Goal: Information Seeking & Learning: Learn about a topic

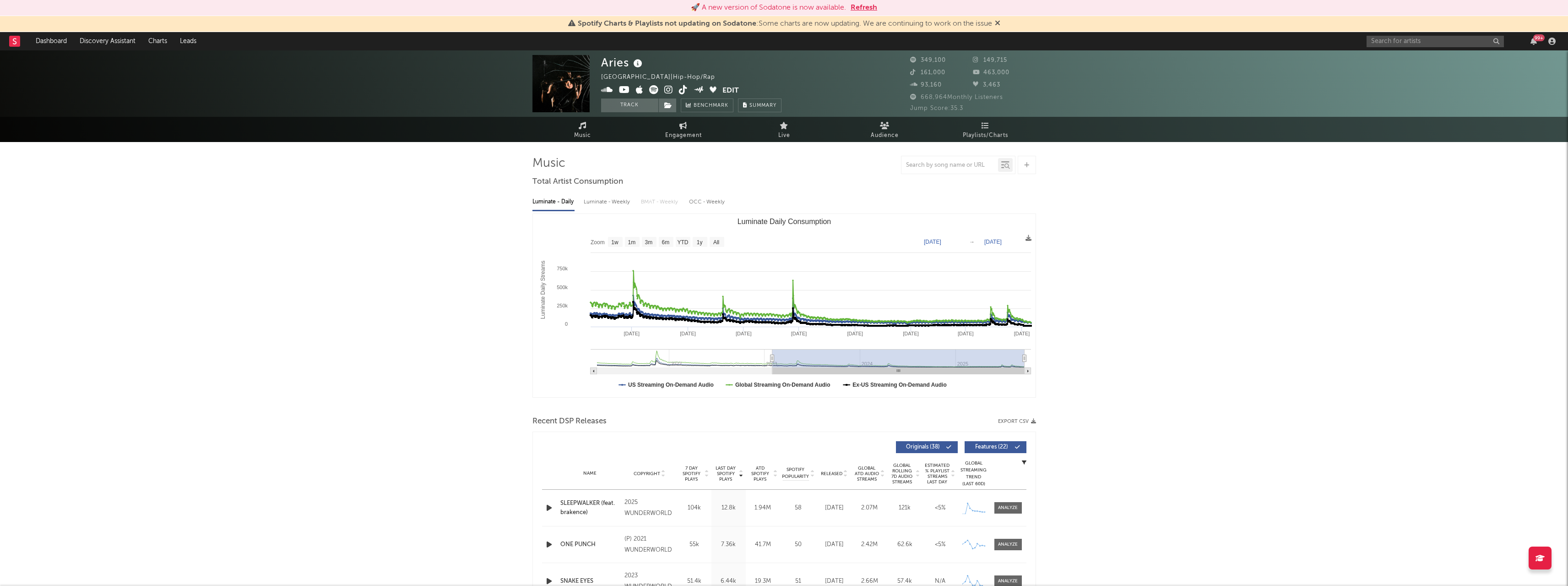
select select "All"
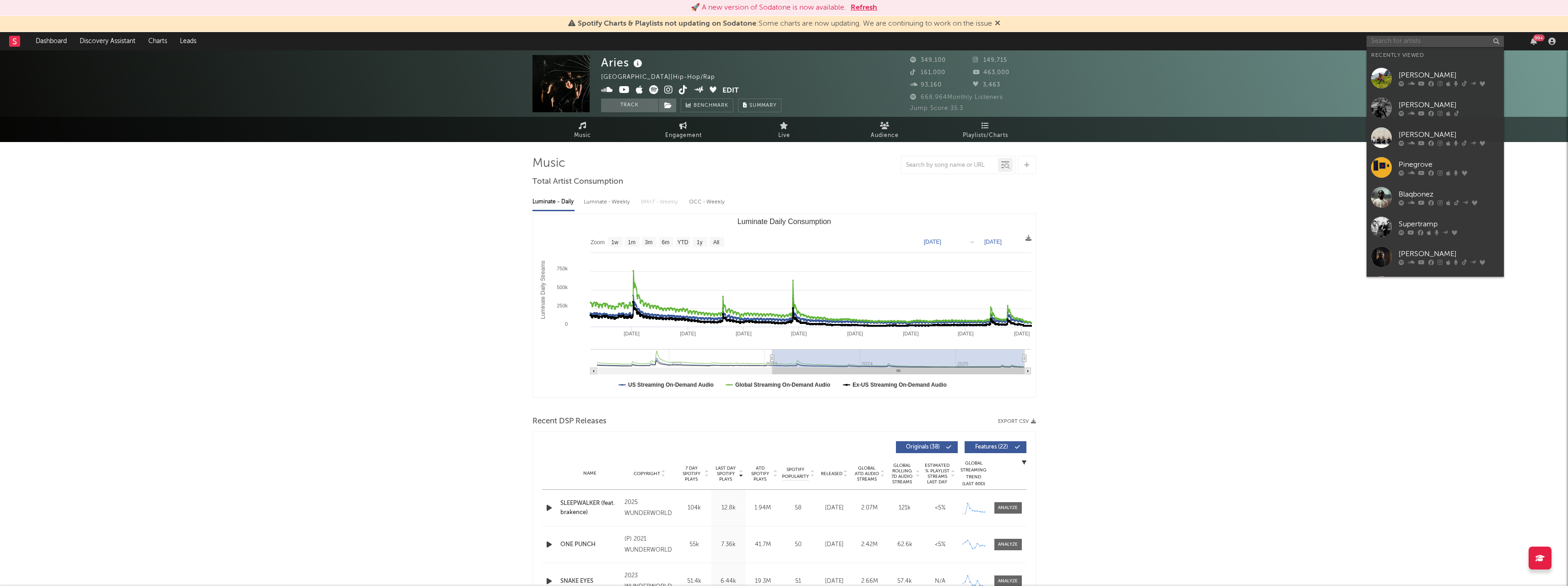
click at [1399, 41] on input "text" at bounding box center [1435, 41] width 137 height 11
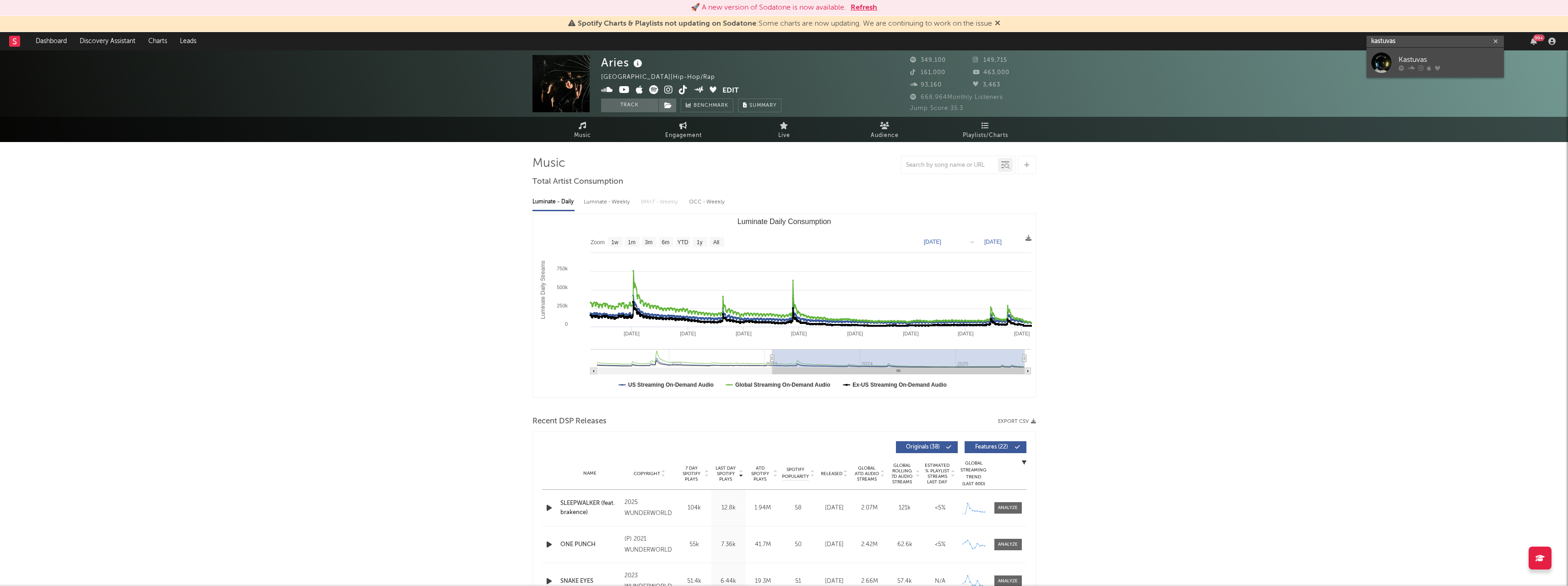
type input "kastuvas"
click at [1383, 57] on div at bounding box center [1382, 63] width 21 height 21
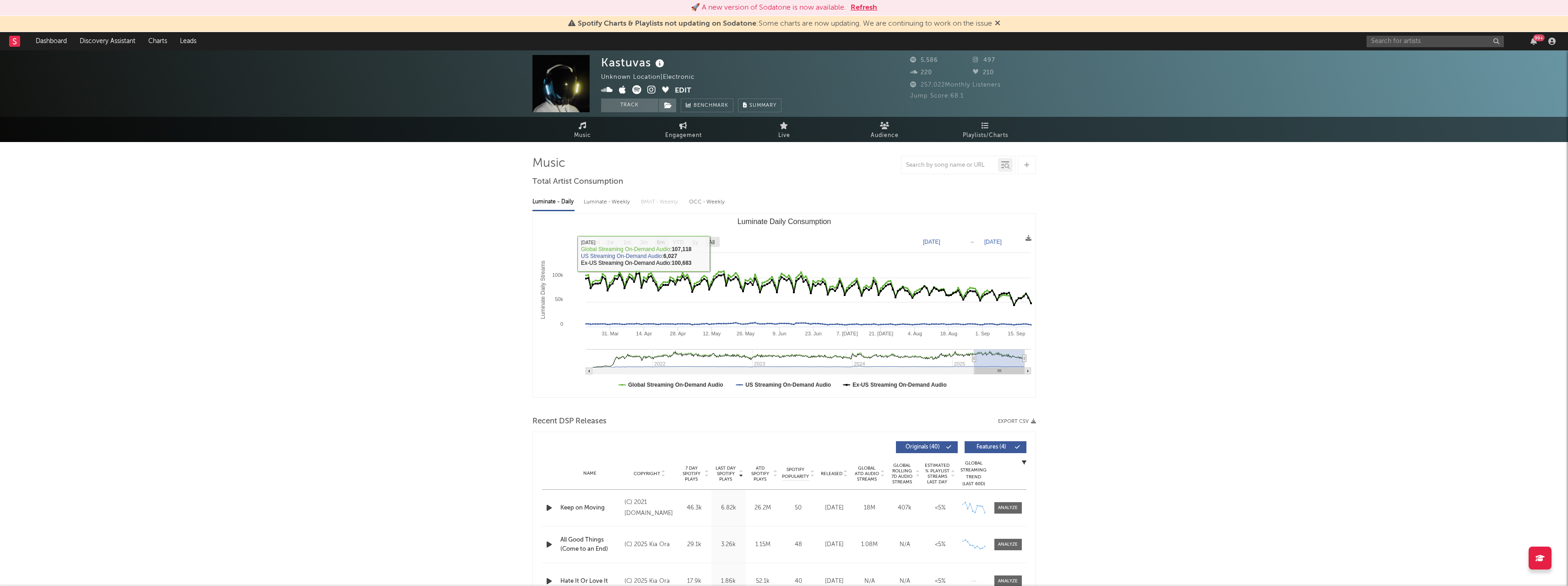
click at [716, 244] on rect "Luminate Daily Consumption" at bounding box center [713, 242] width 15 height 10
select select "All"
type input "[DATE]"
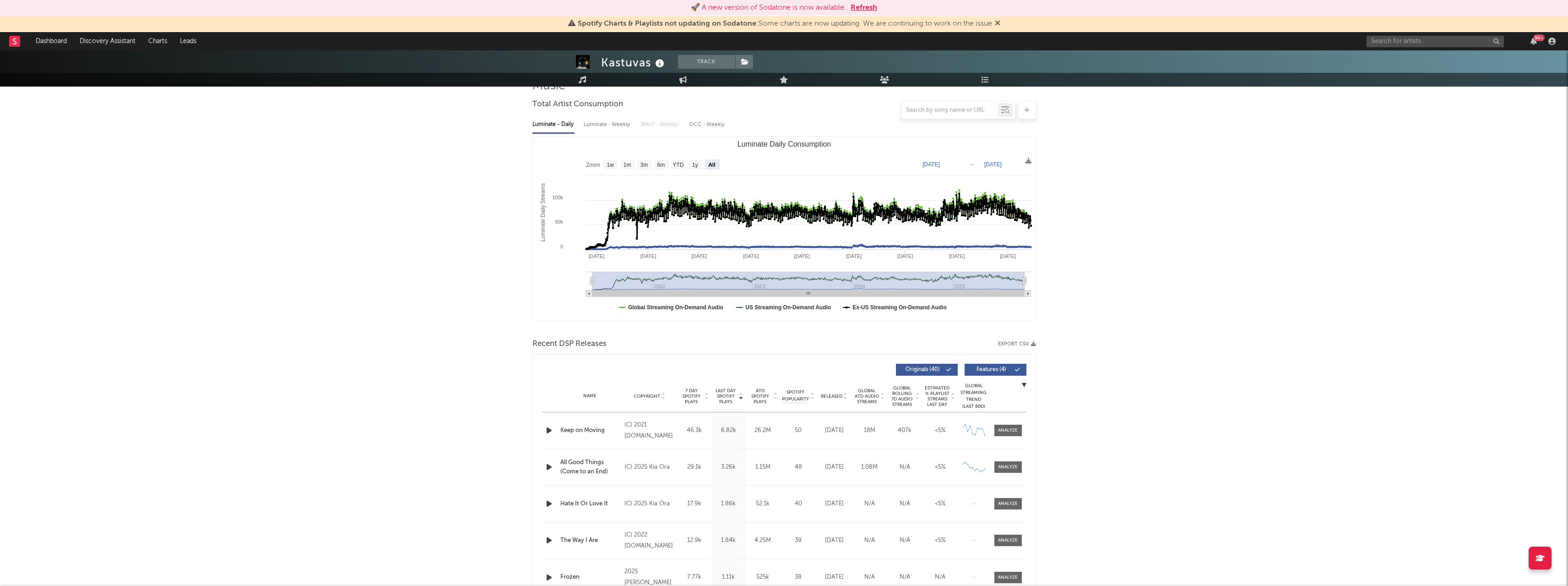
scroll to position [229, 0]
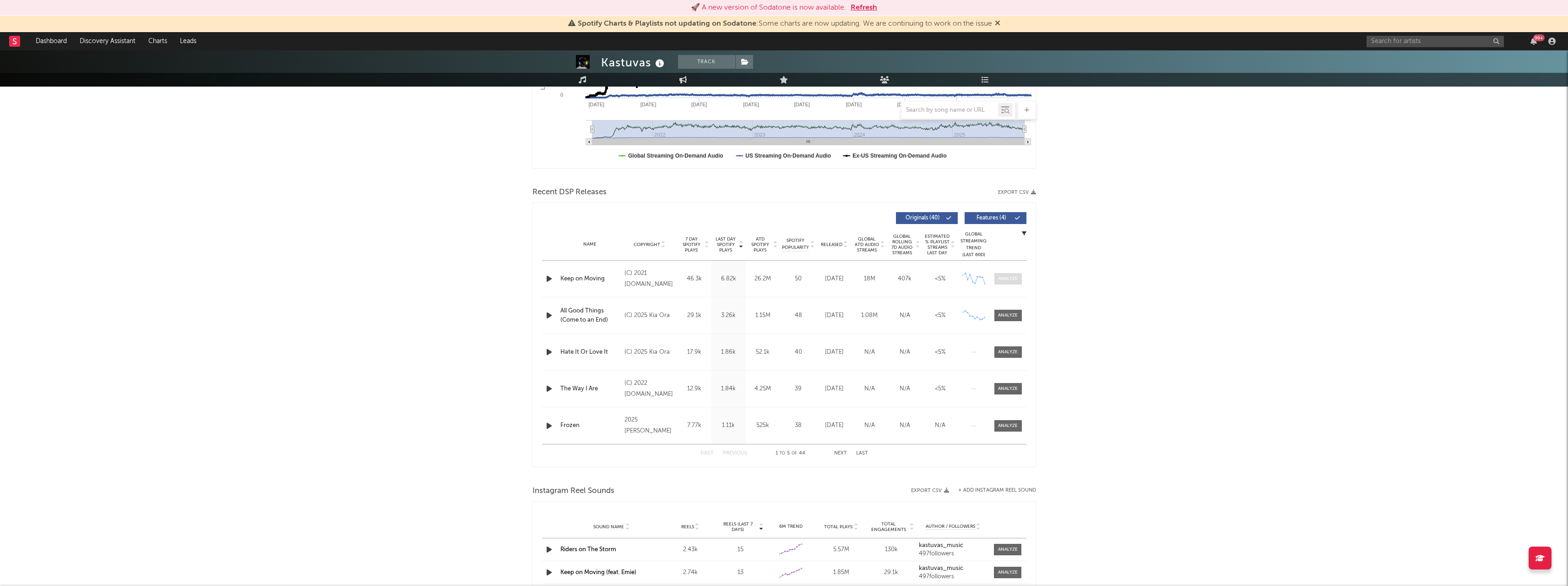
click at [1015, 278] on div at bounding box center [1008, 278] width 20 height 7
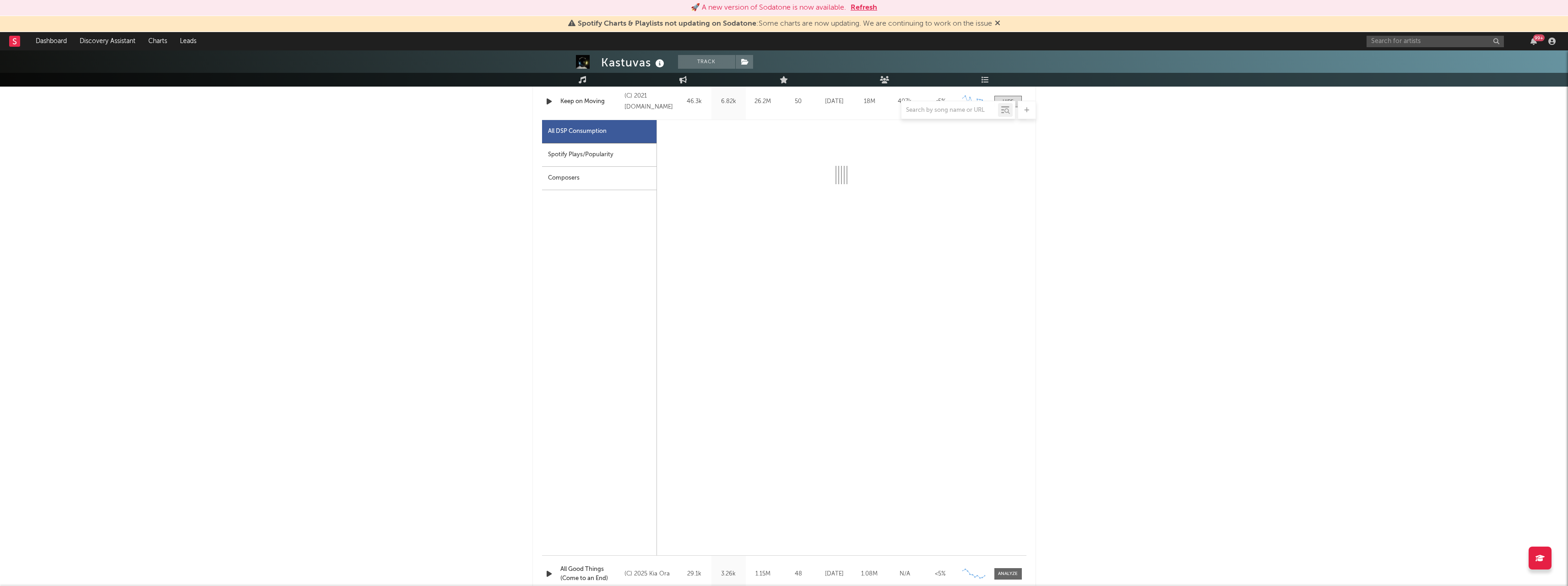
scroll to position [412, 0]
select select "6m"
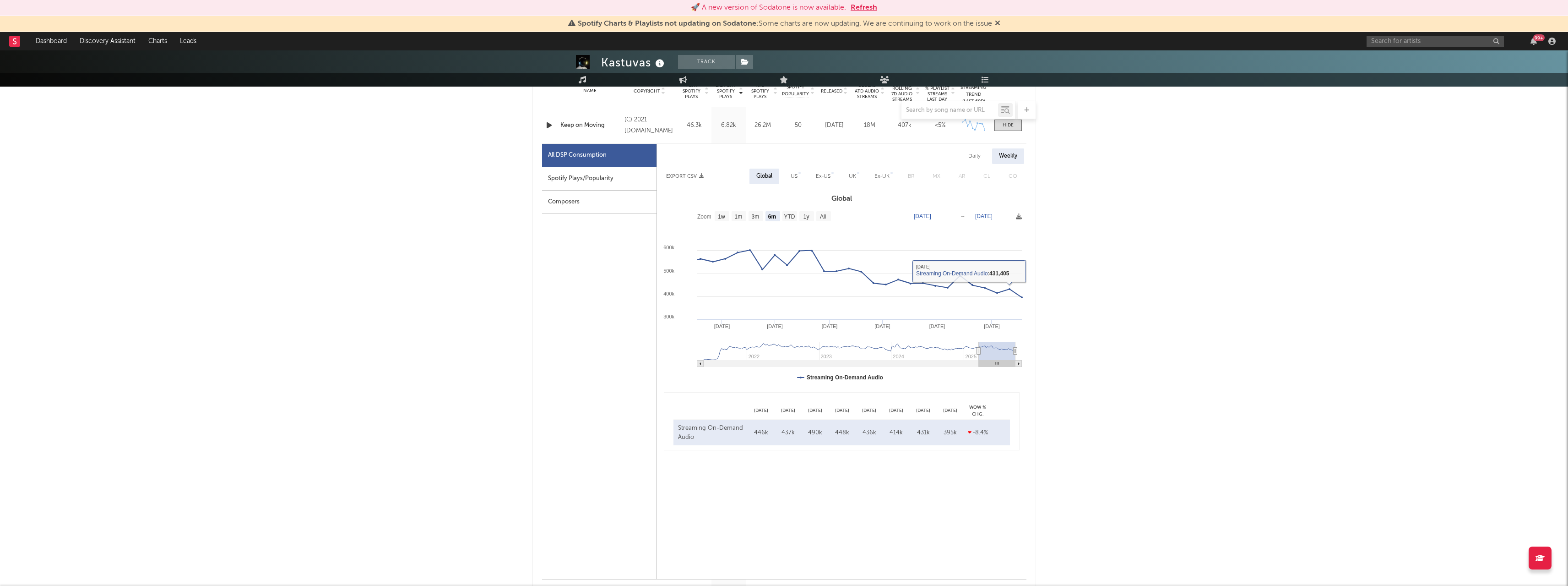
scroll to position [367, 0]
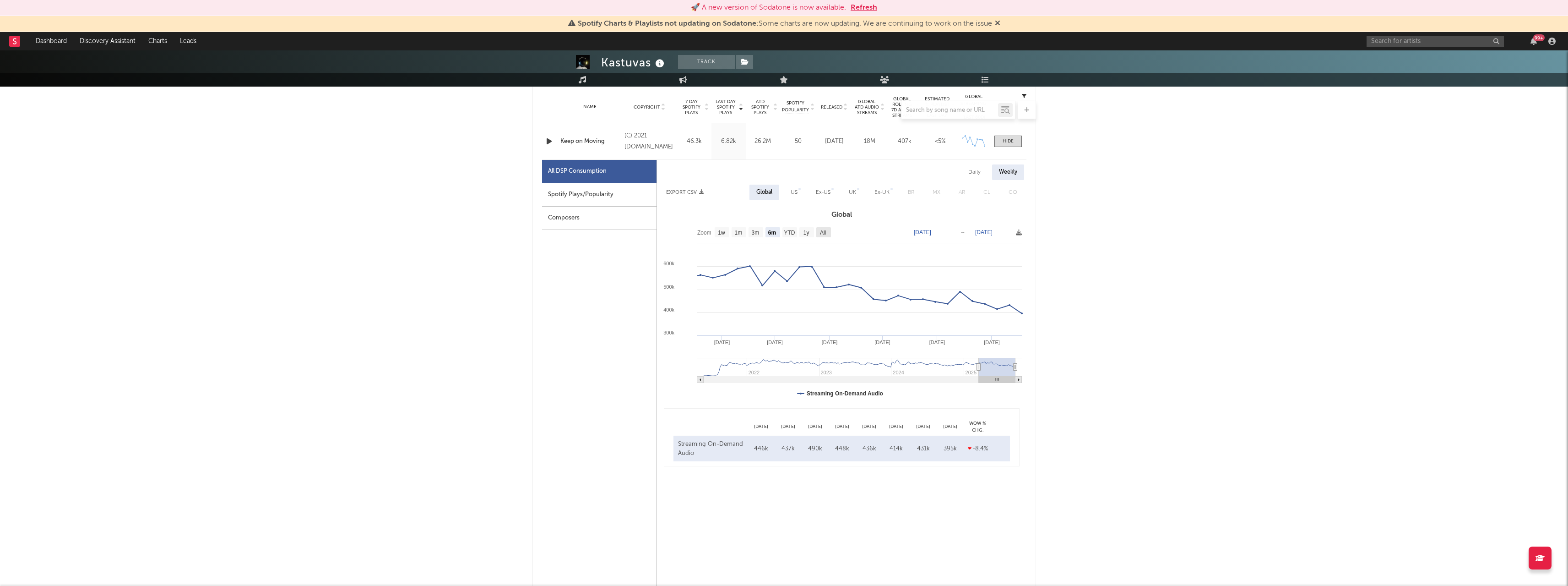
click at [820, 231] on text "All" at bounding box center [822, 232] width 6 height 7
select select "All"
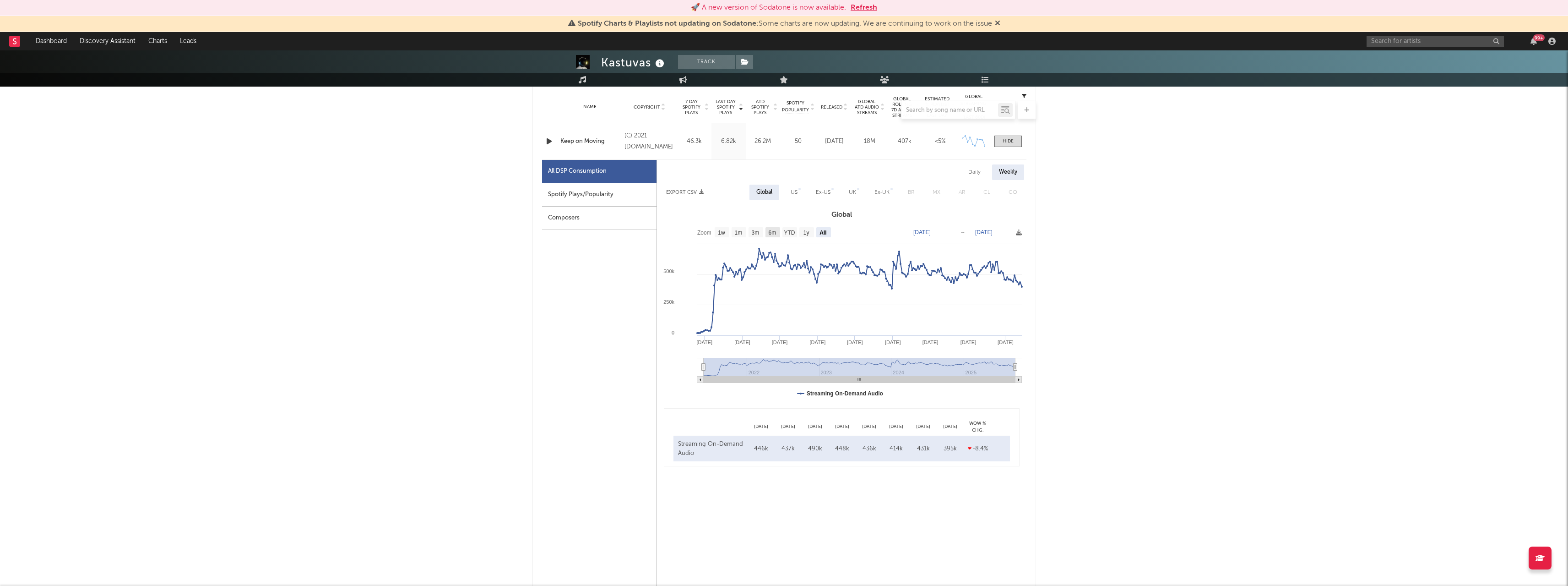
click at [775, 233] on text "6m" at bounding box center [772, 232] width 7 height 7
select select "6m"
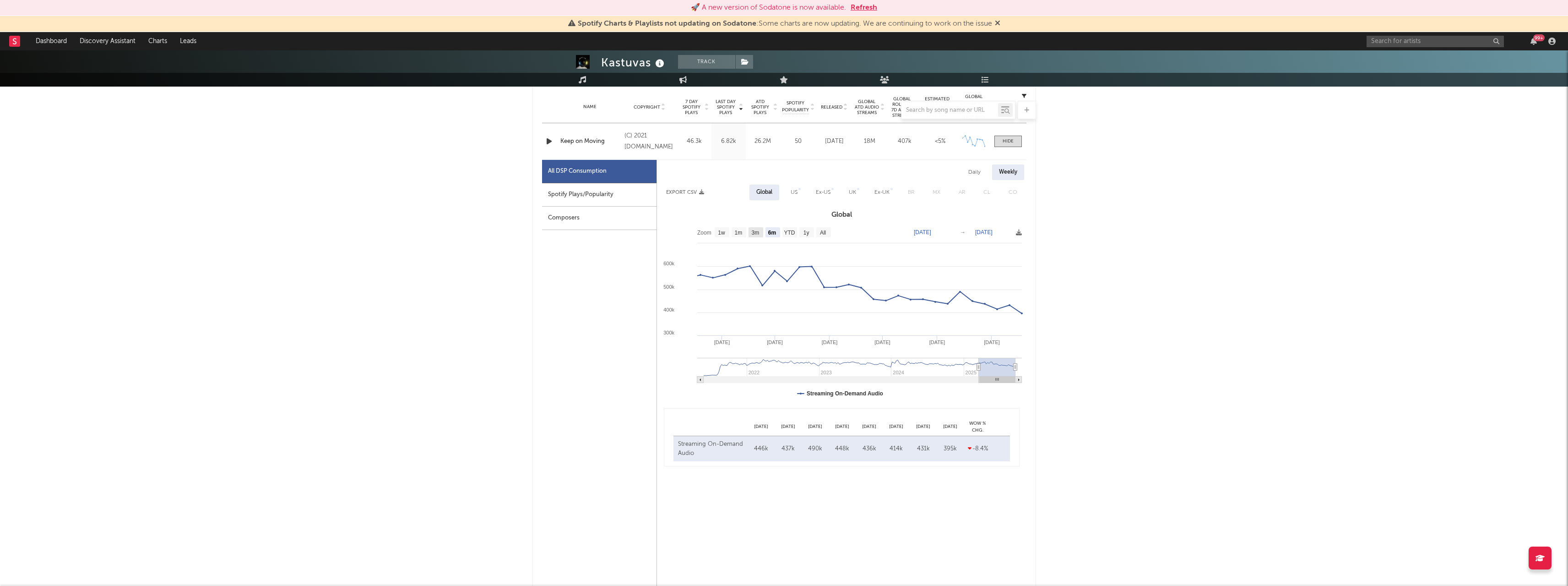
click at [756, 232] on text "3m" at bounding box center [755, 232] width 7 height 7
select select "3m"
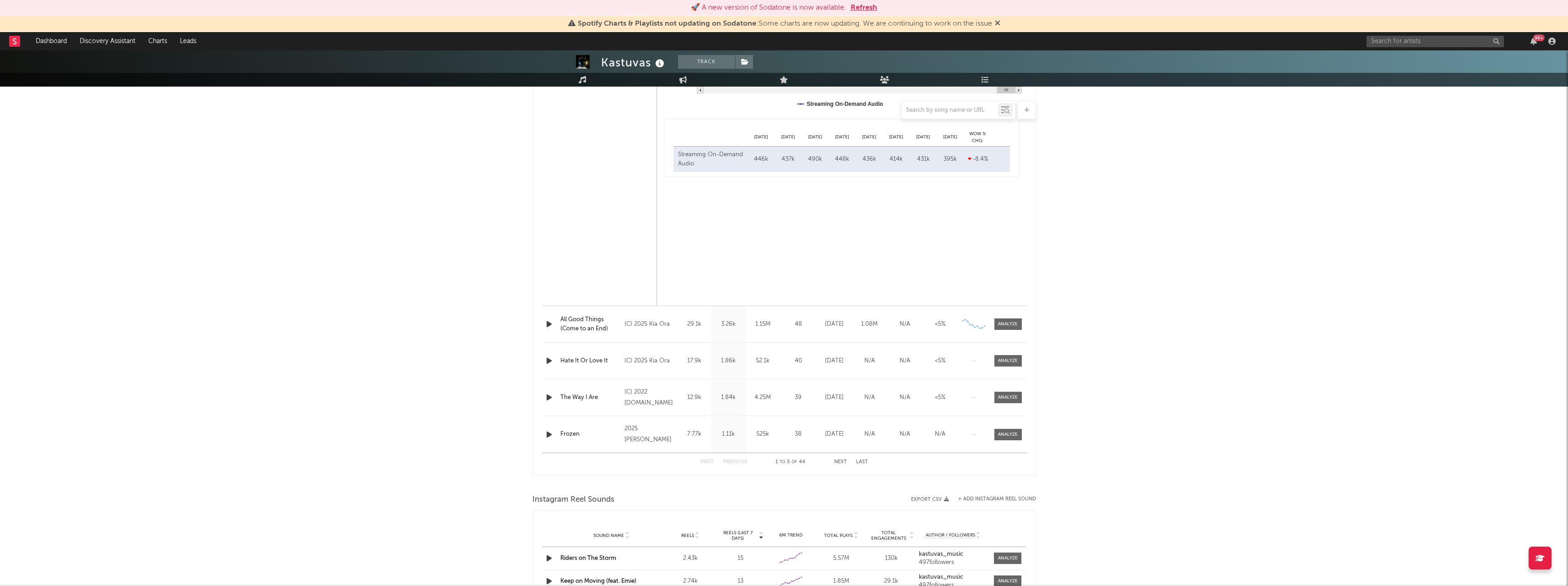
scroll to position [778, 0]
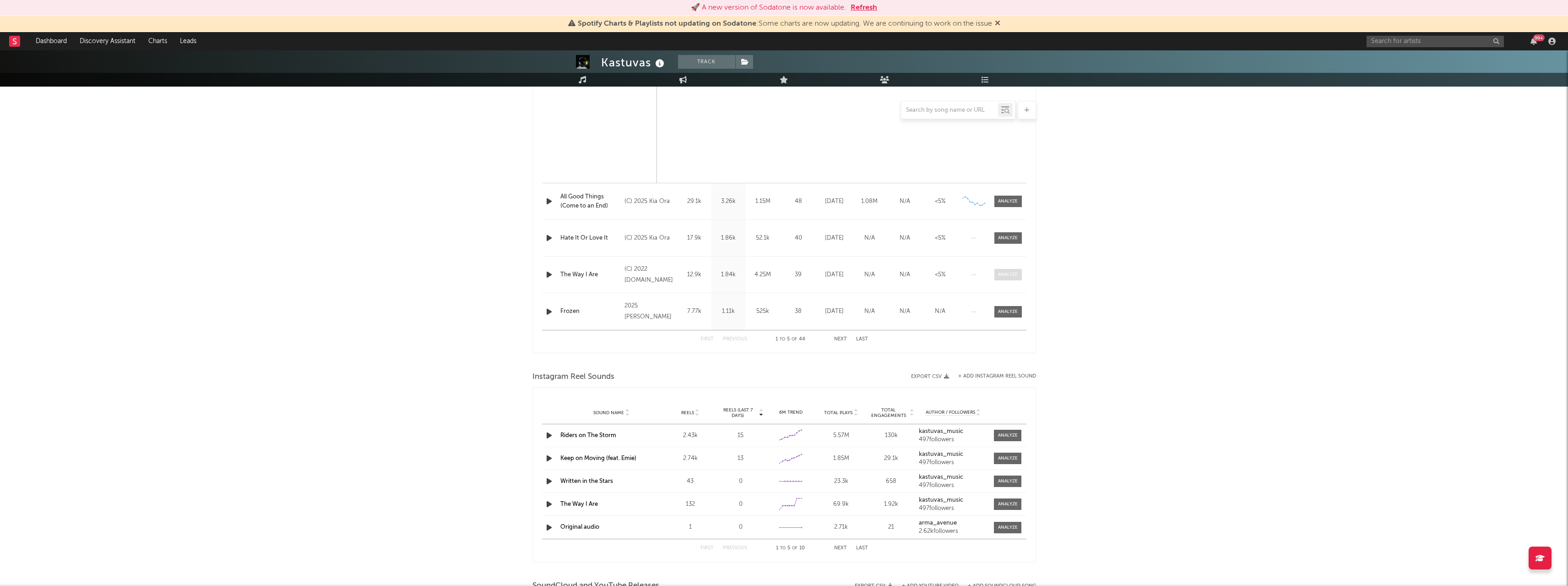
click at [1018, 280] on span at bounding box center [1008, 274] width 27 height 11
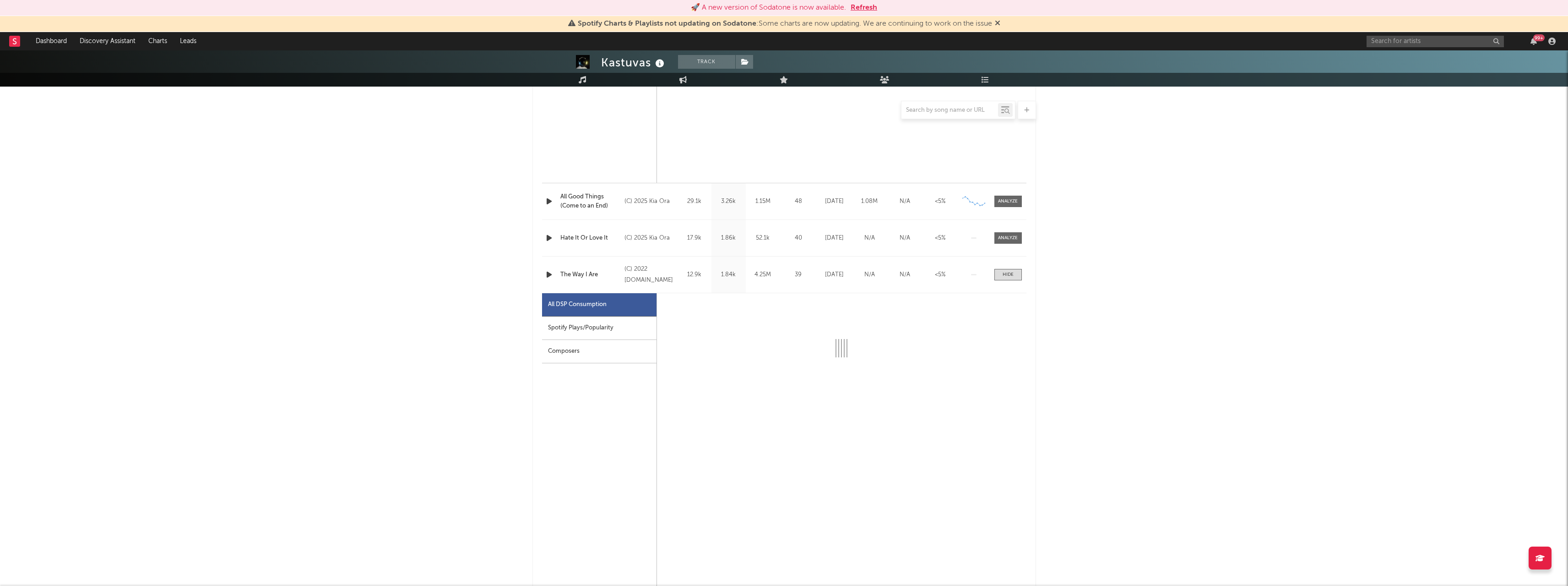
select select "6m"
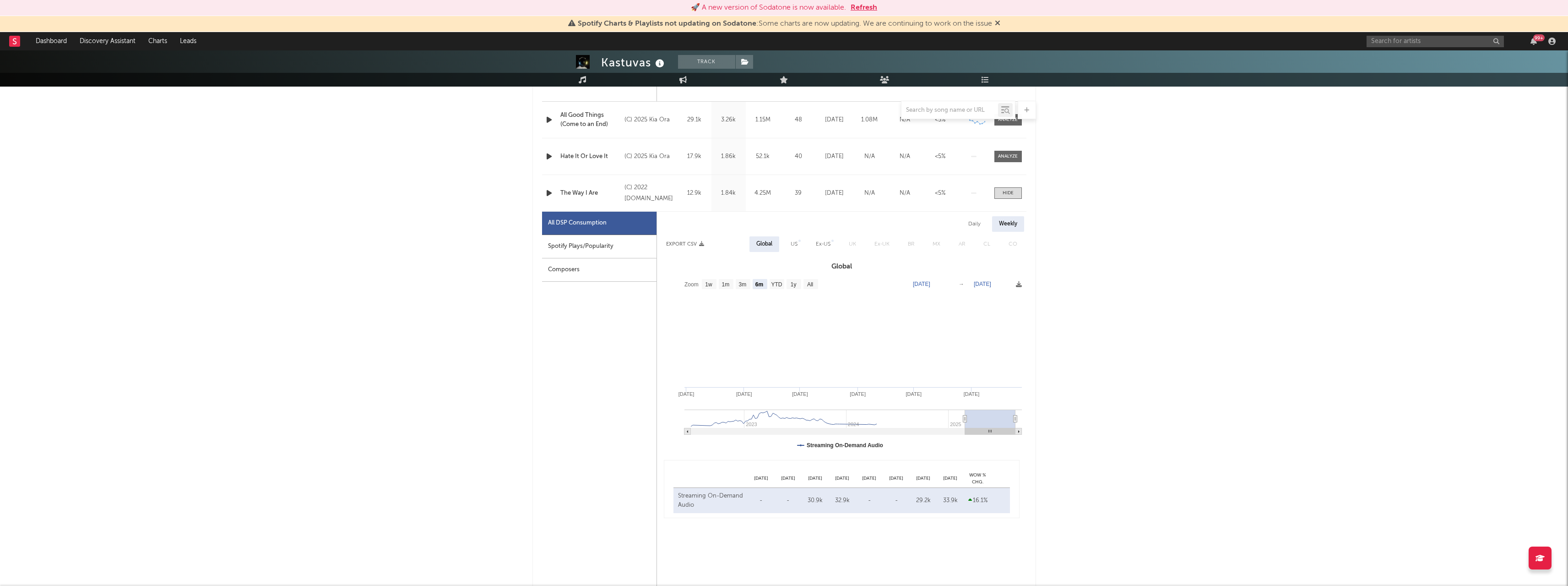
scroll to position [870, 0]
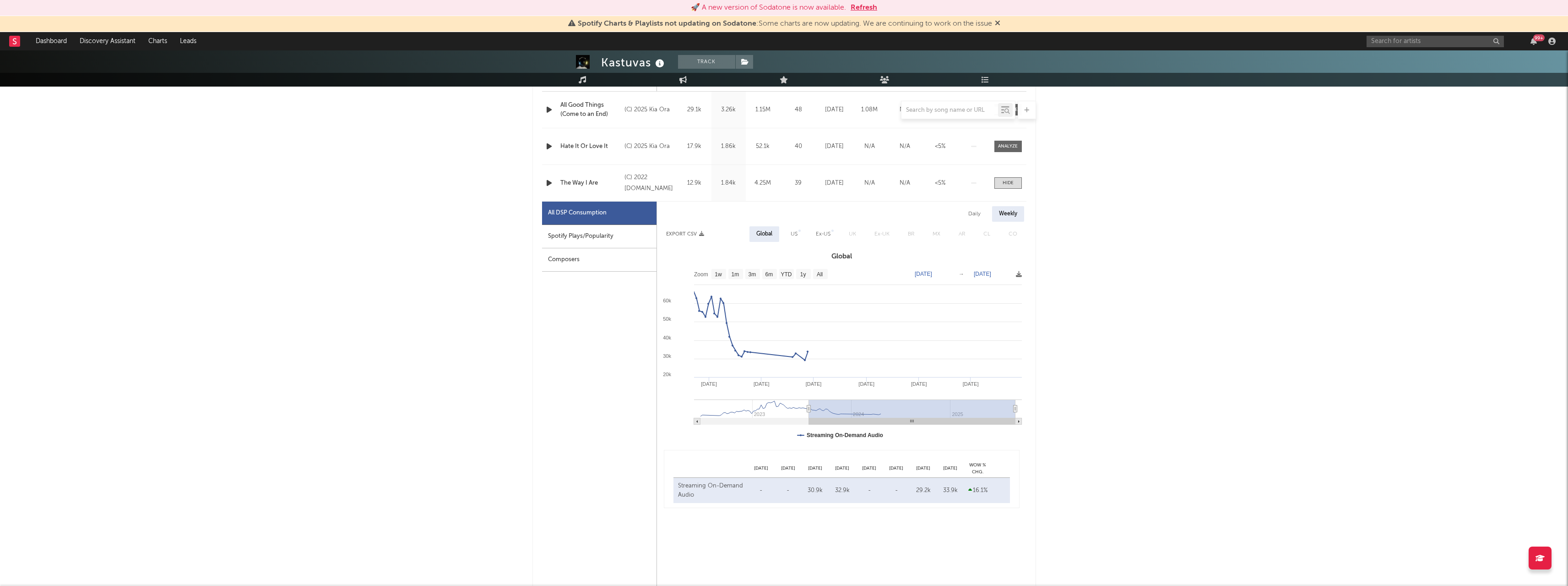
type input "[DATE]"
drag, startPoint x: 967, startPoint y: 408, endPoint x: 782, endPoint y: 402, distance: 185.1
click at [782, 402] on g at bounding box center [860, 412] width 325 height 25
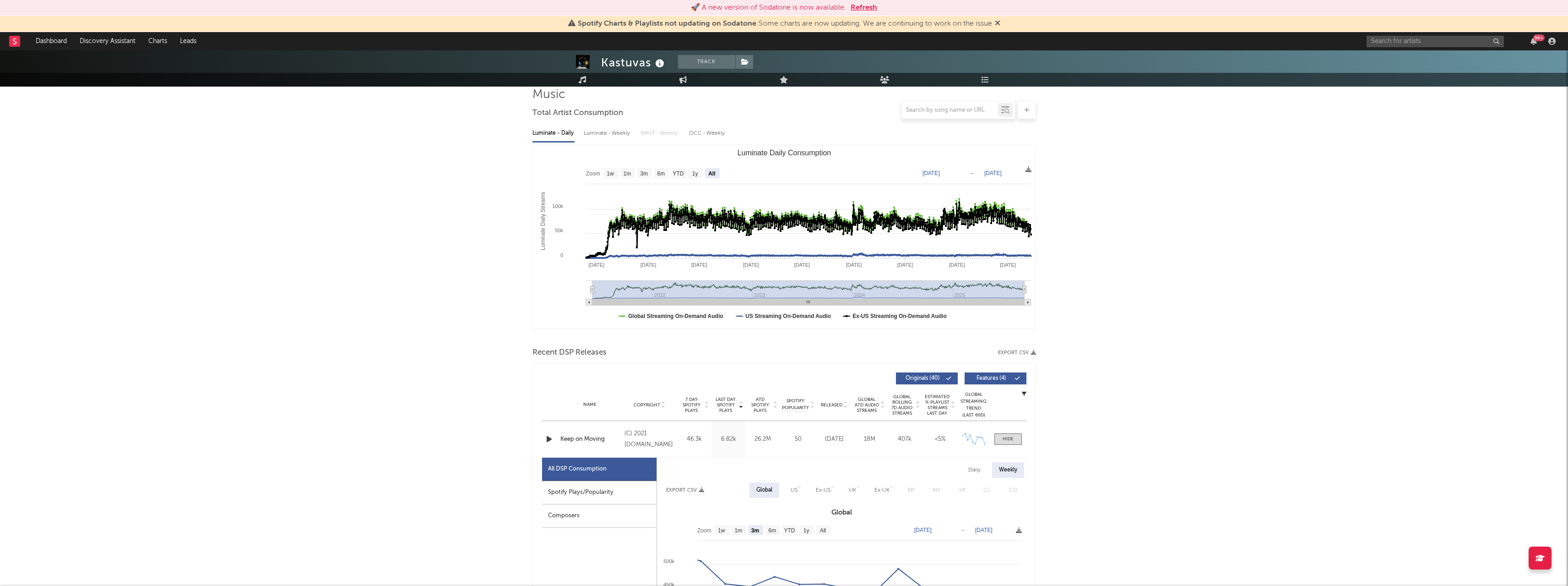
scroll to position [0, 0]
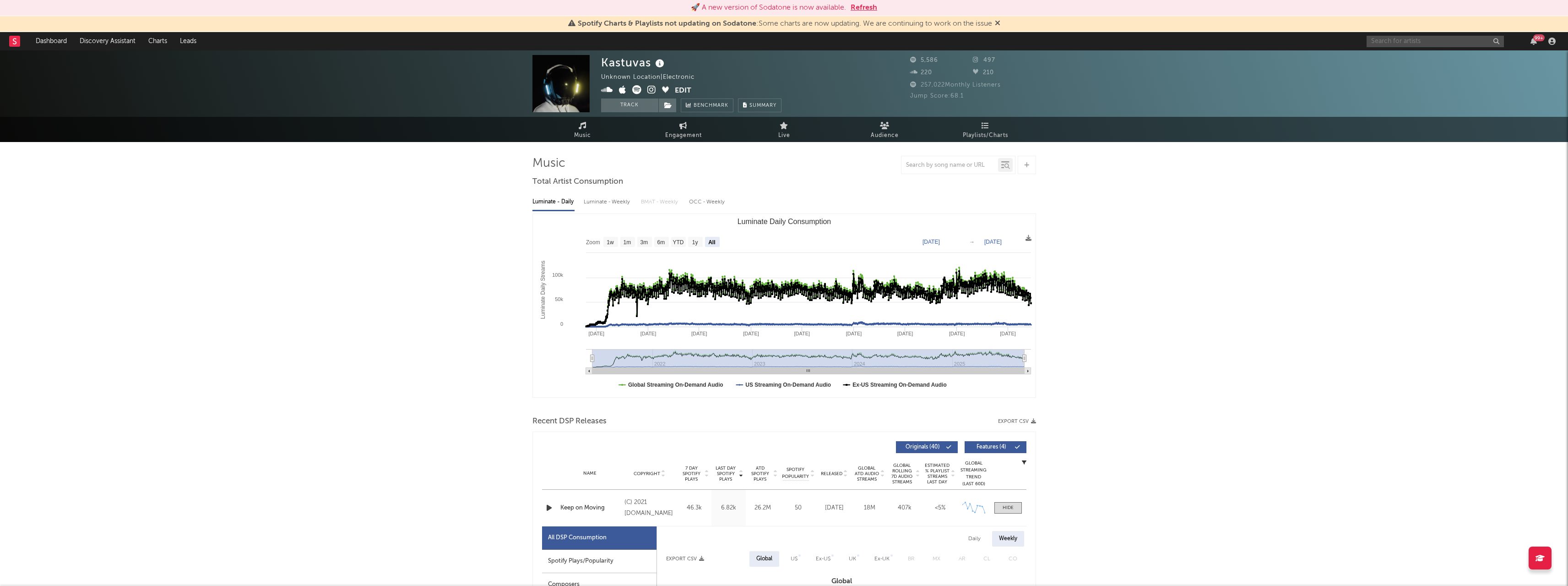
click at [1438, 36] on input "text" at bounding box center [1435, 41] width 137 height 11
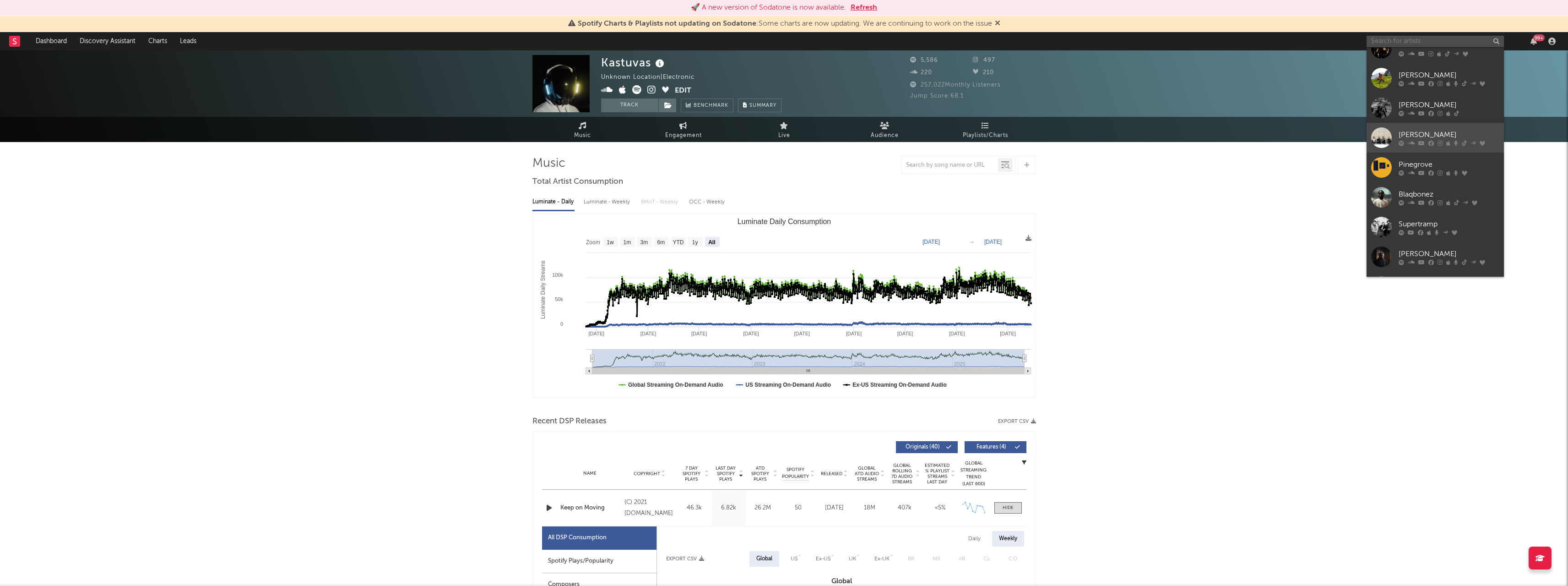
scroll to position [46, 0]
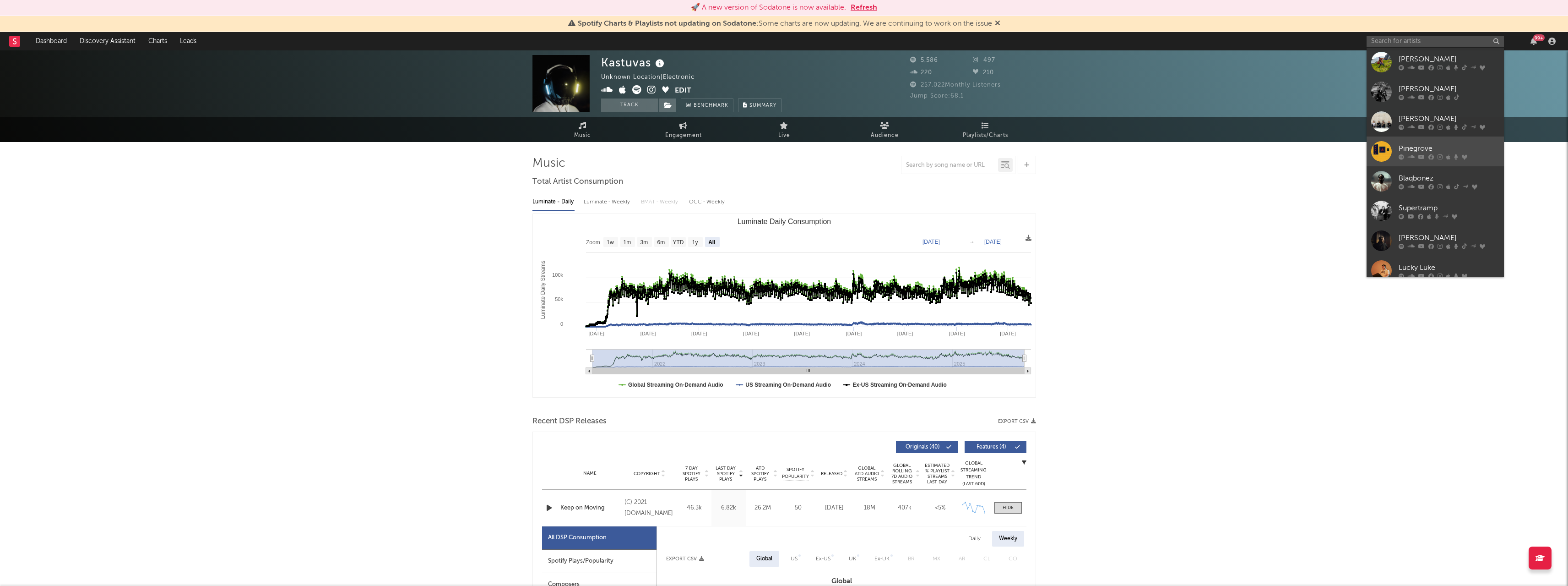
click at [1375, 153] on div at bounding box center [1382, 151] width 21 height 21
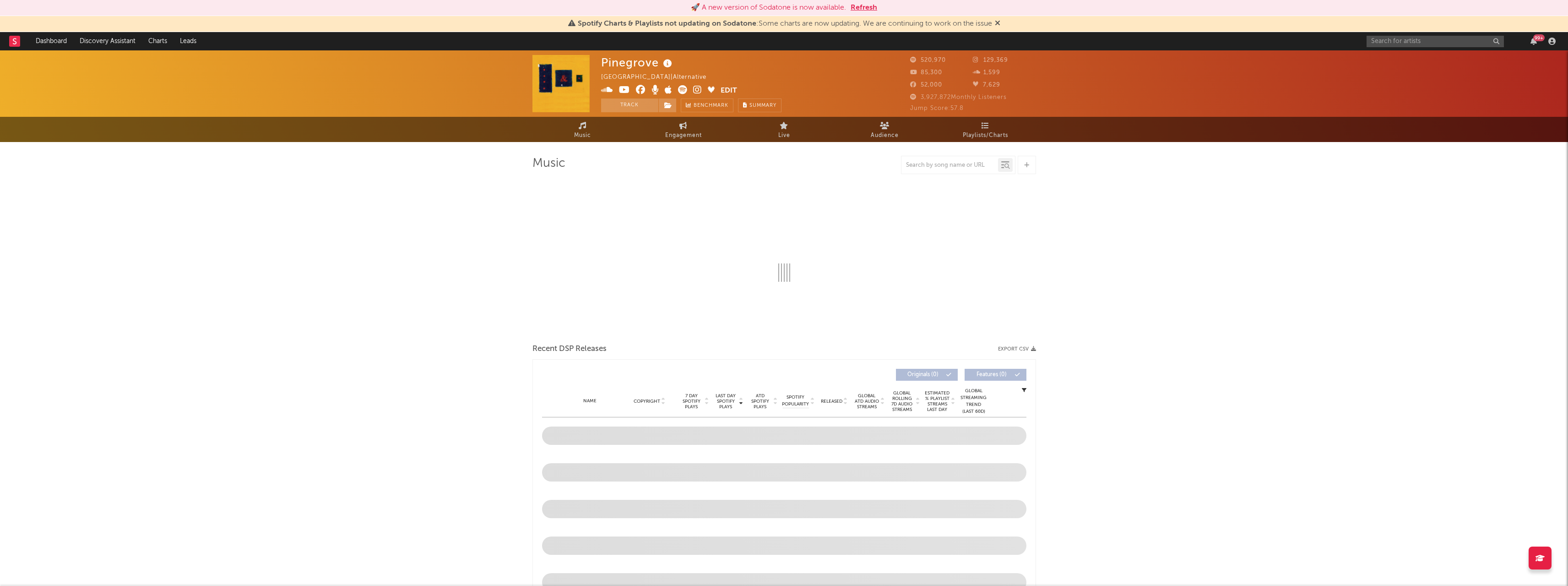
select select "6m"
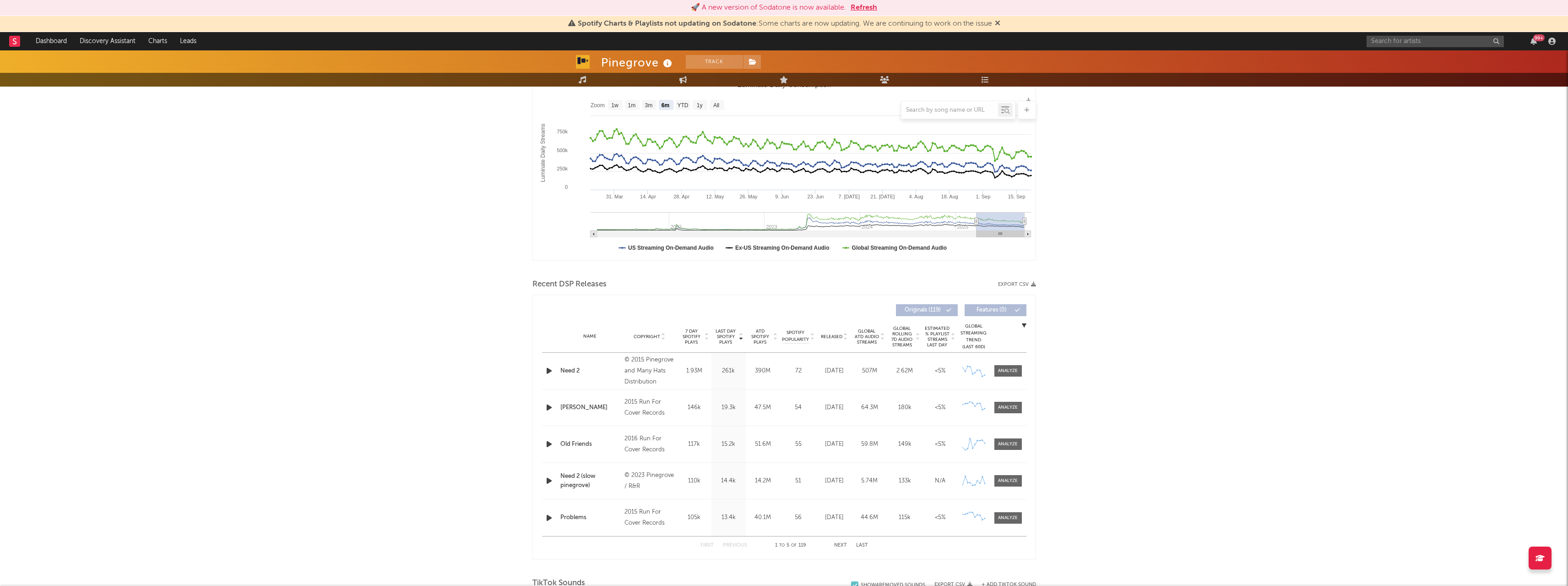
scroll to position [137, 0]
click at [1008, 366] on span at bounding box center [1008, 370] width 27 height 11
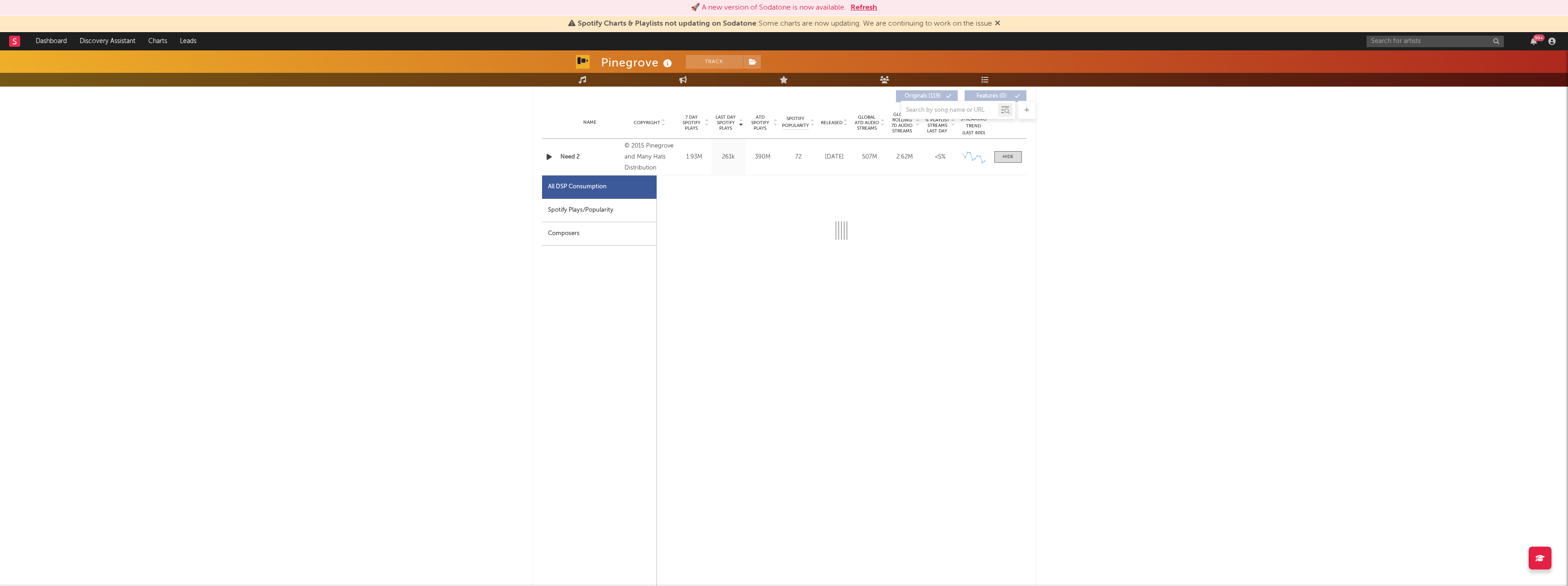
scroll to position [367, 0]
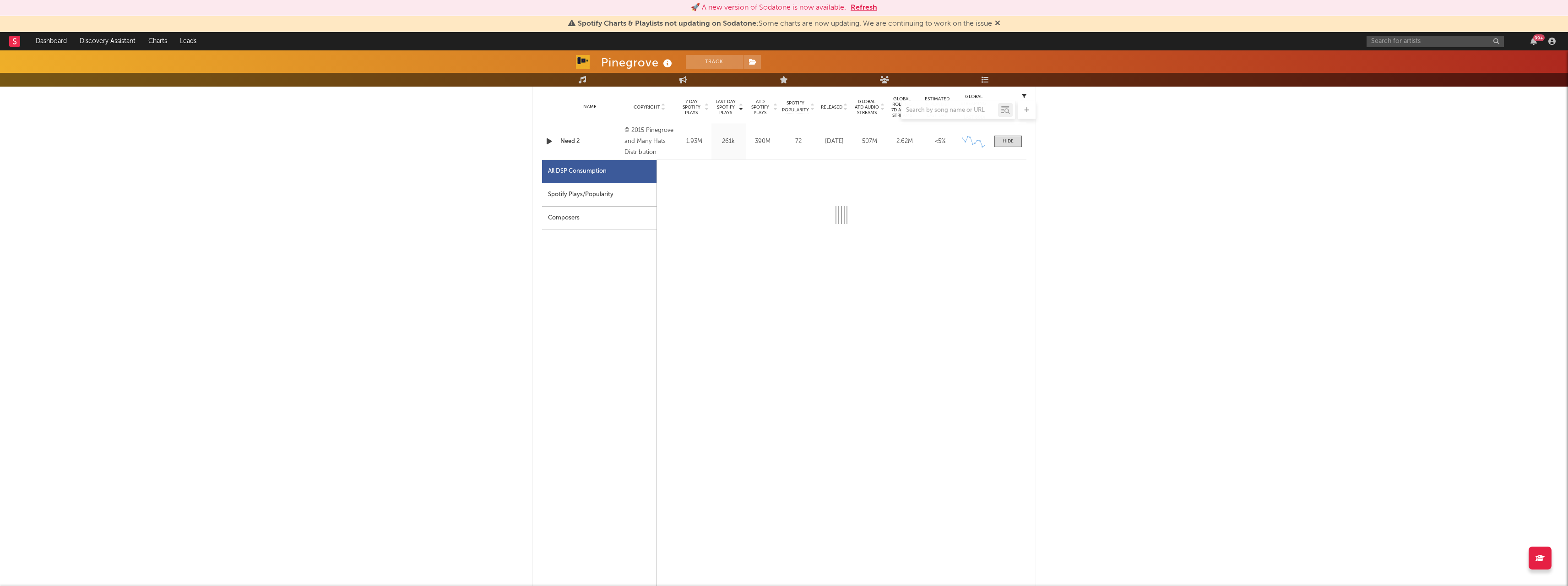
select select "6m"
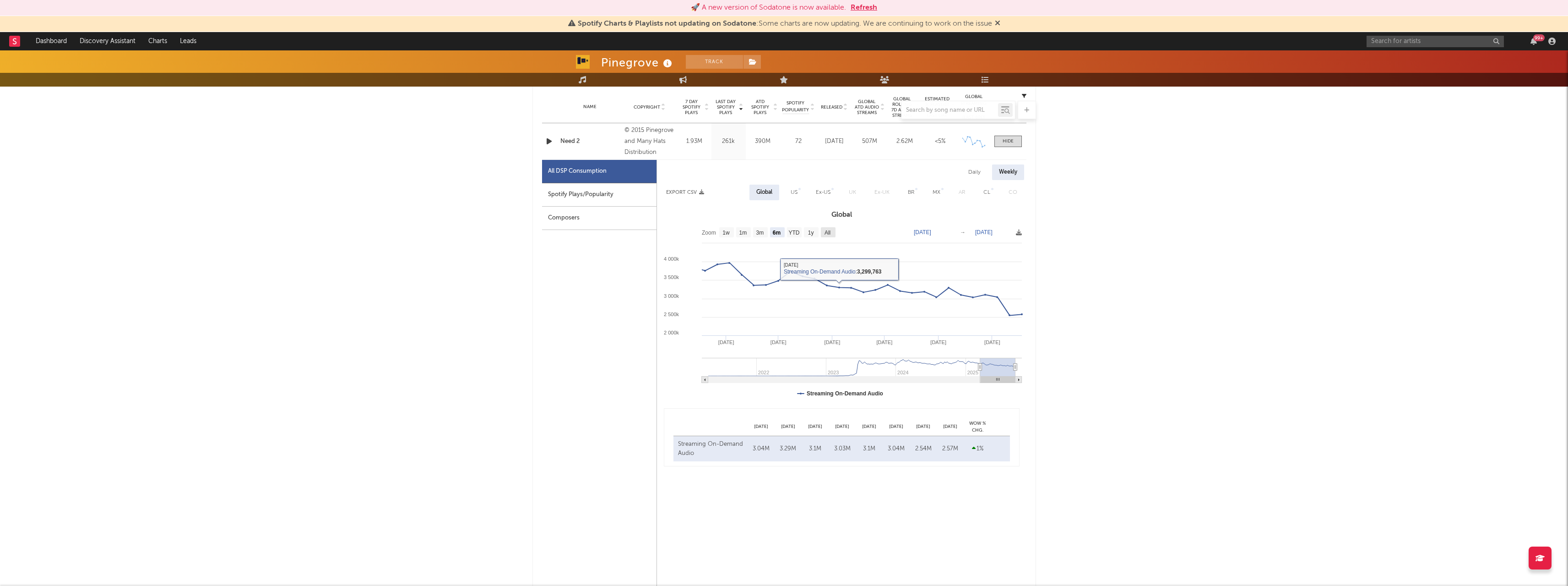
click at [833, 236] on rect at bounding box center [829, 231] width 15 height 10
select select "All"
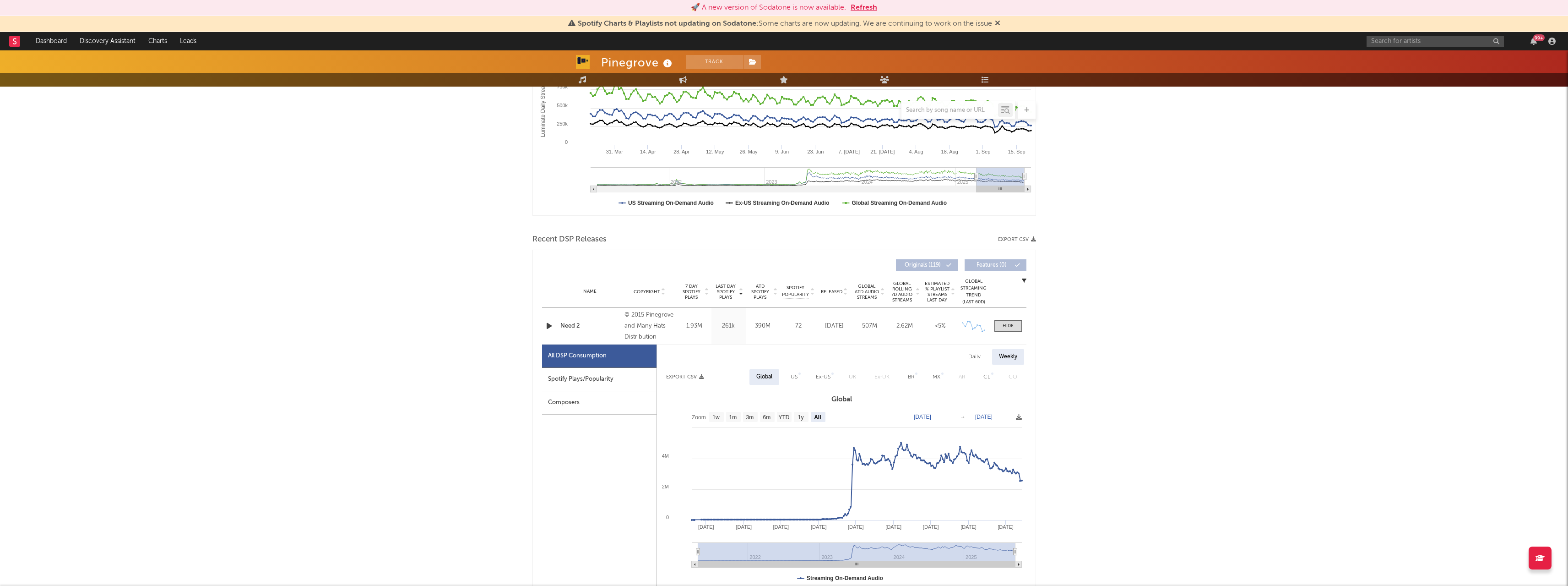
scroll to position [0, 0]
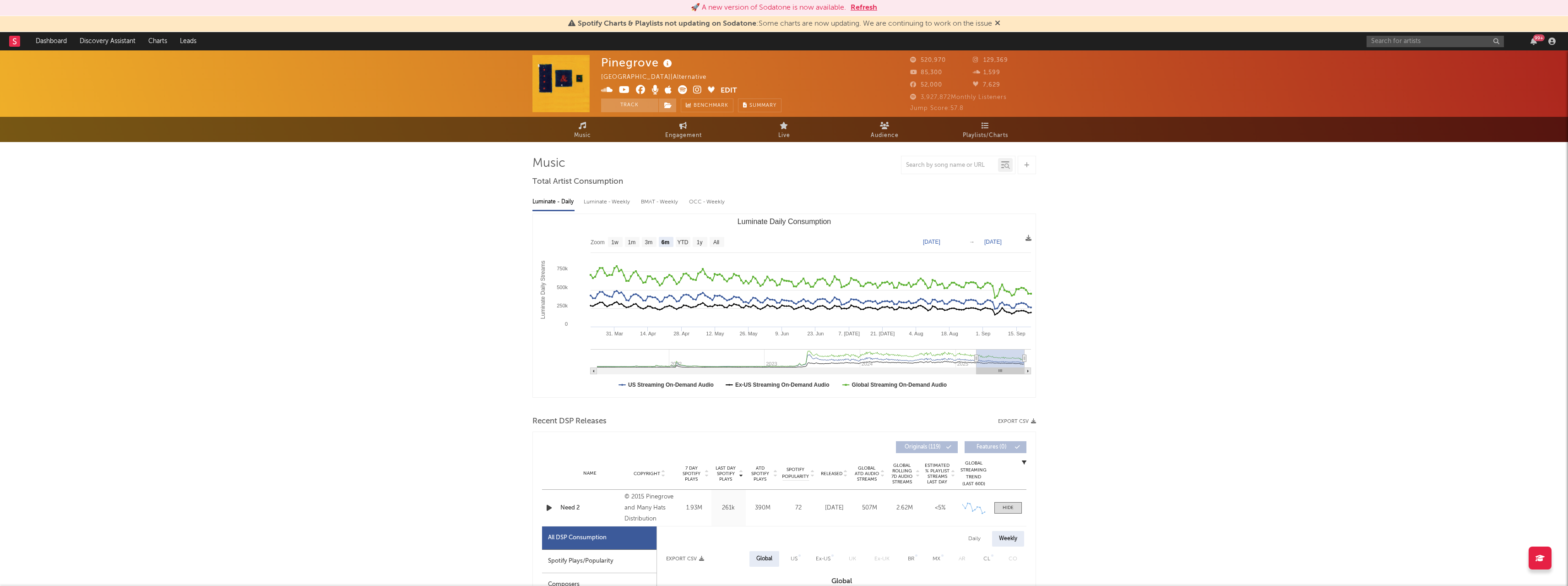
click at [697, 90] on icon at bounding box center [697, 90] width 8 height 9
click at [1454, 43] on input "text" at bounding box center [1435, 41] width 137 height 11
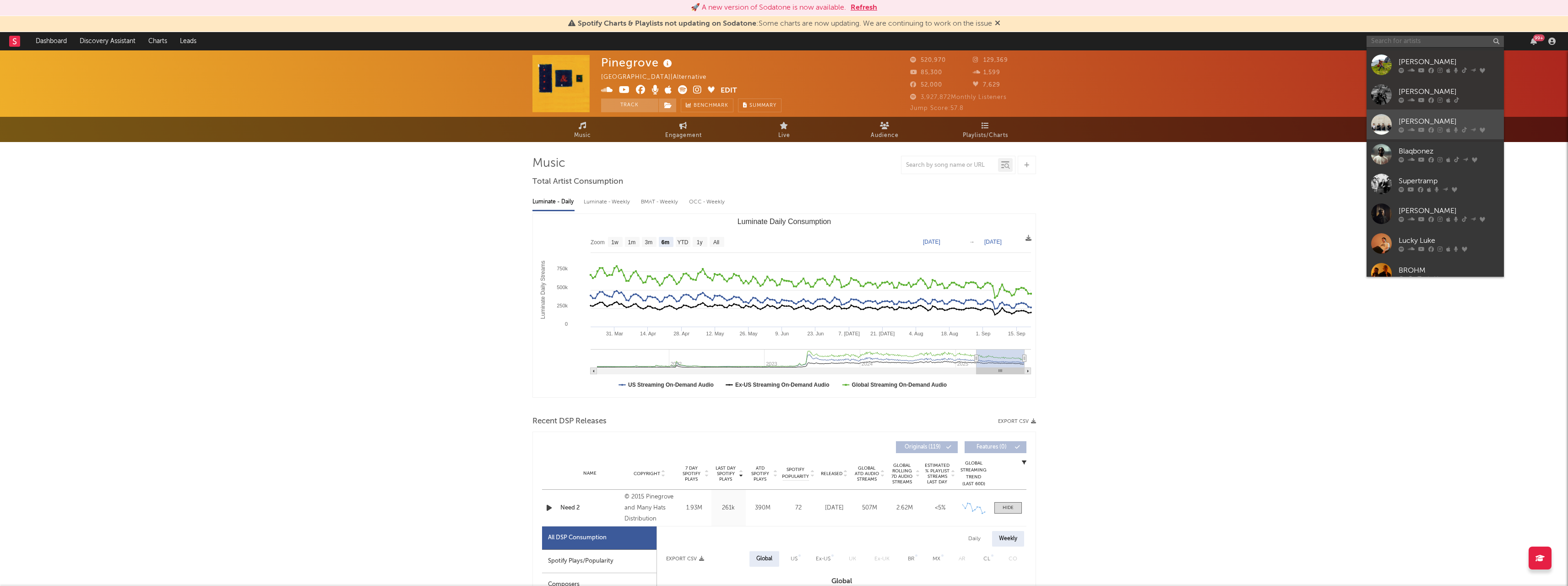
scroll to position [84, 0]
click at [1379, 197] on div at bounding box center [1382, 202] width 21 height 21
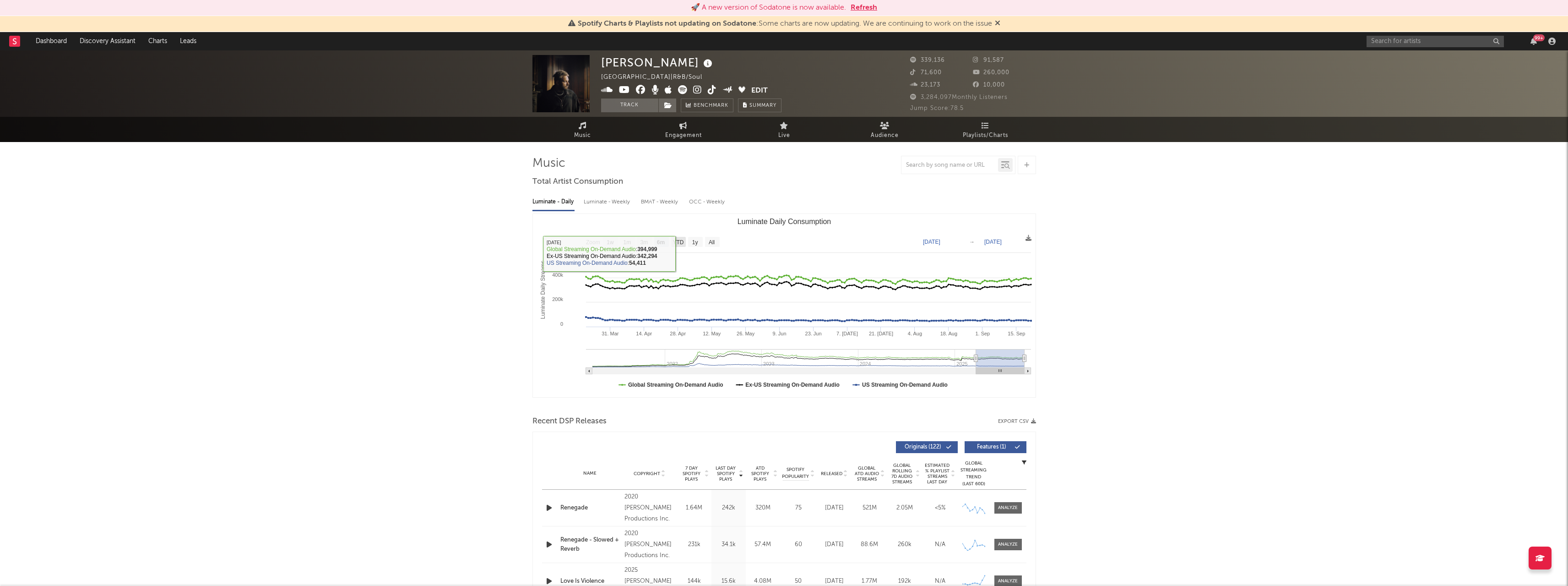
click at [679, 242] on text "YTD" at bounding box center [679, 242] width 11 height 7
select select "YTD"
type input "[DATE]"
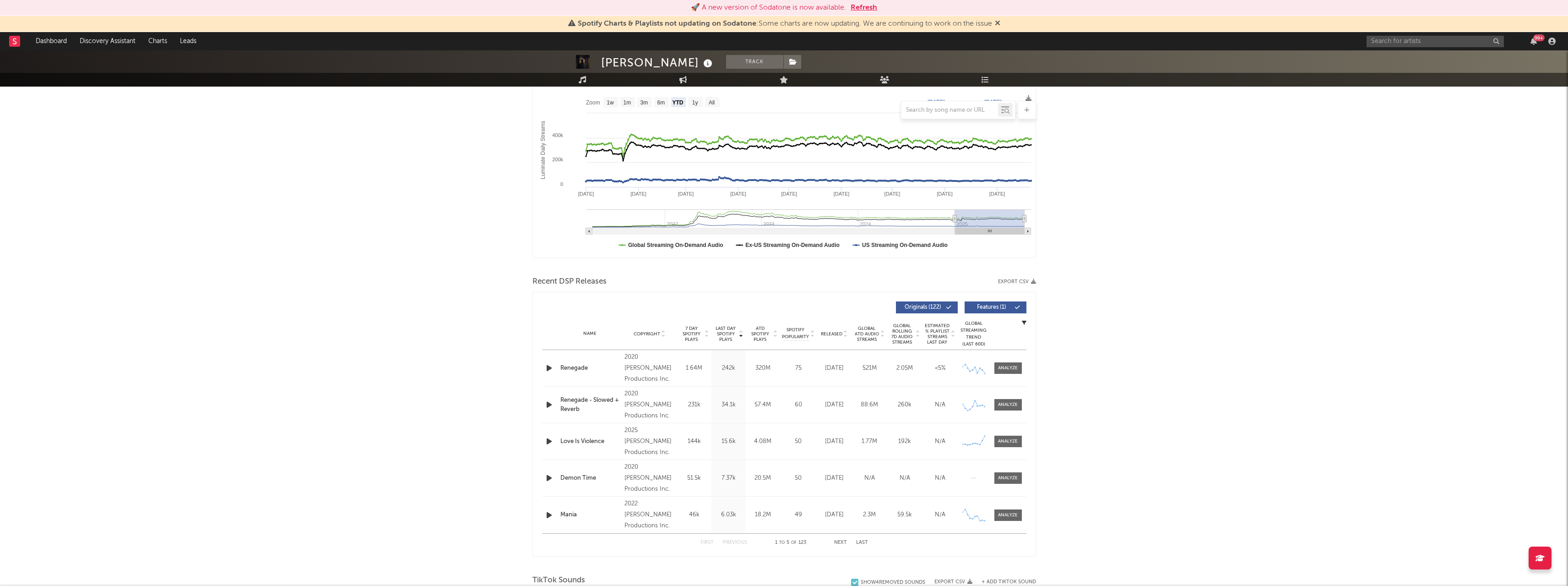
scroll to position [183, 0]
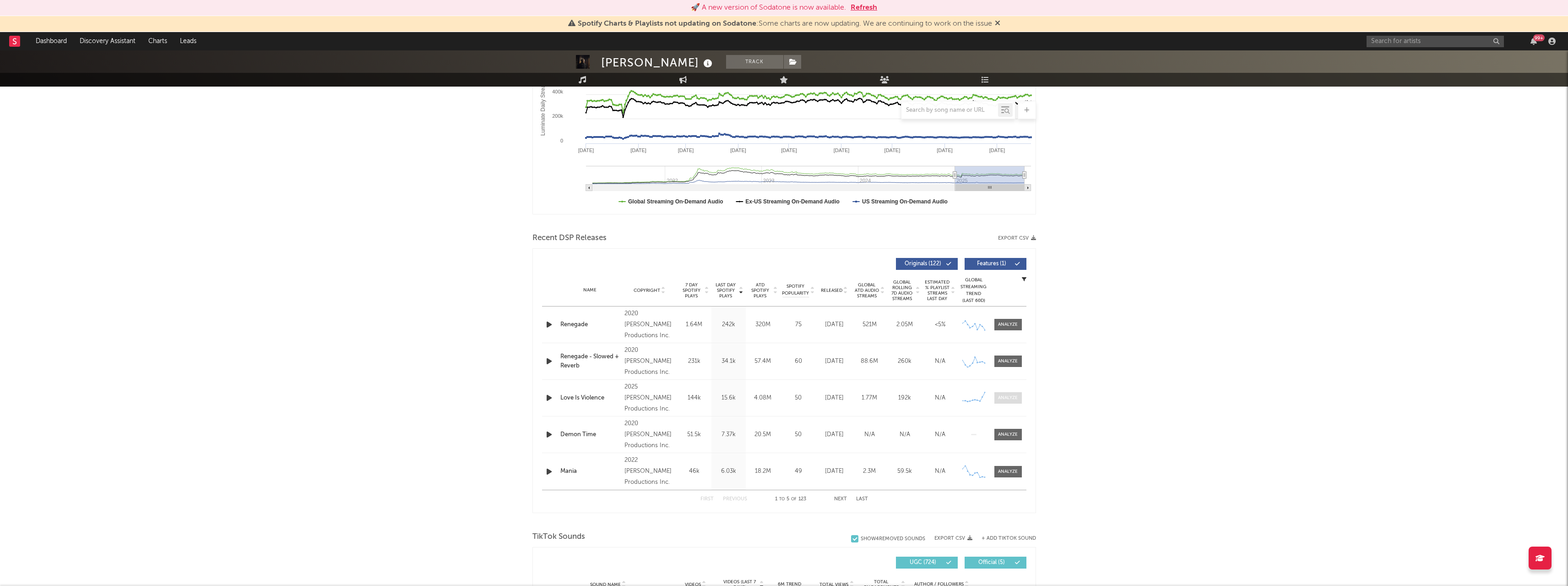
click at [1012, 397] on div at bounding box center [1008, 397] width 20 height 7
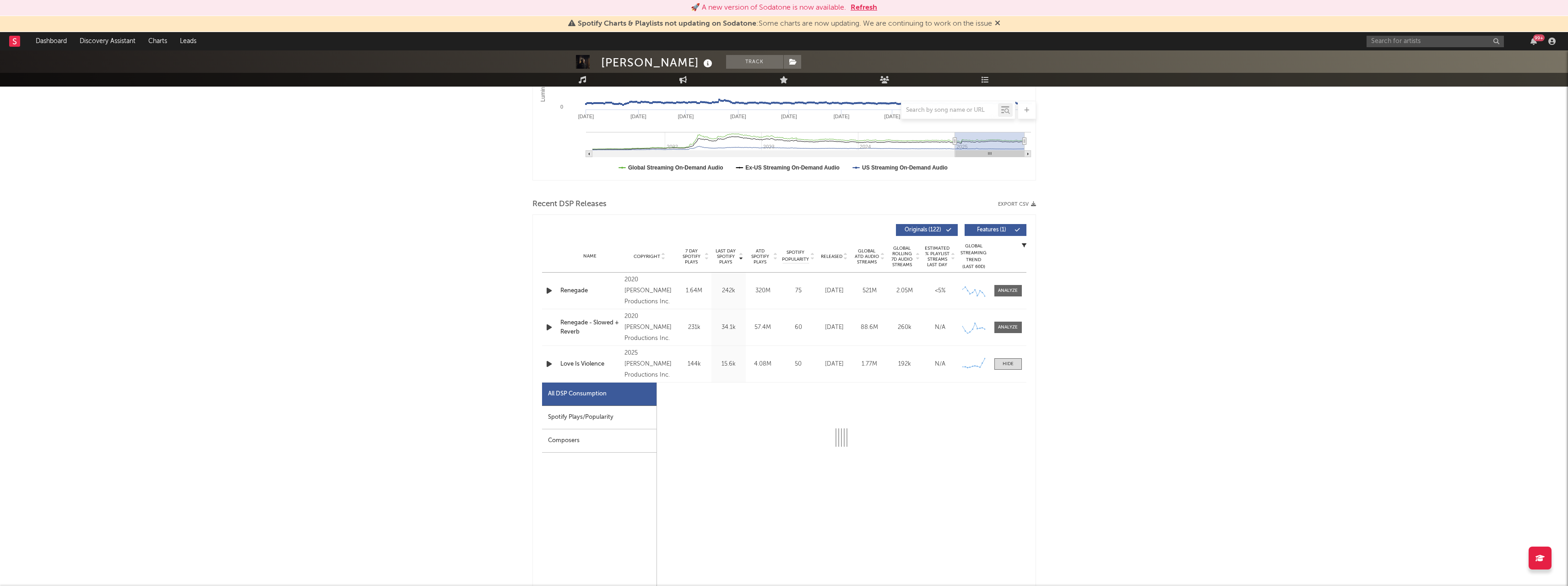
select select "6m"
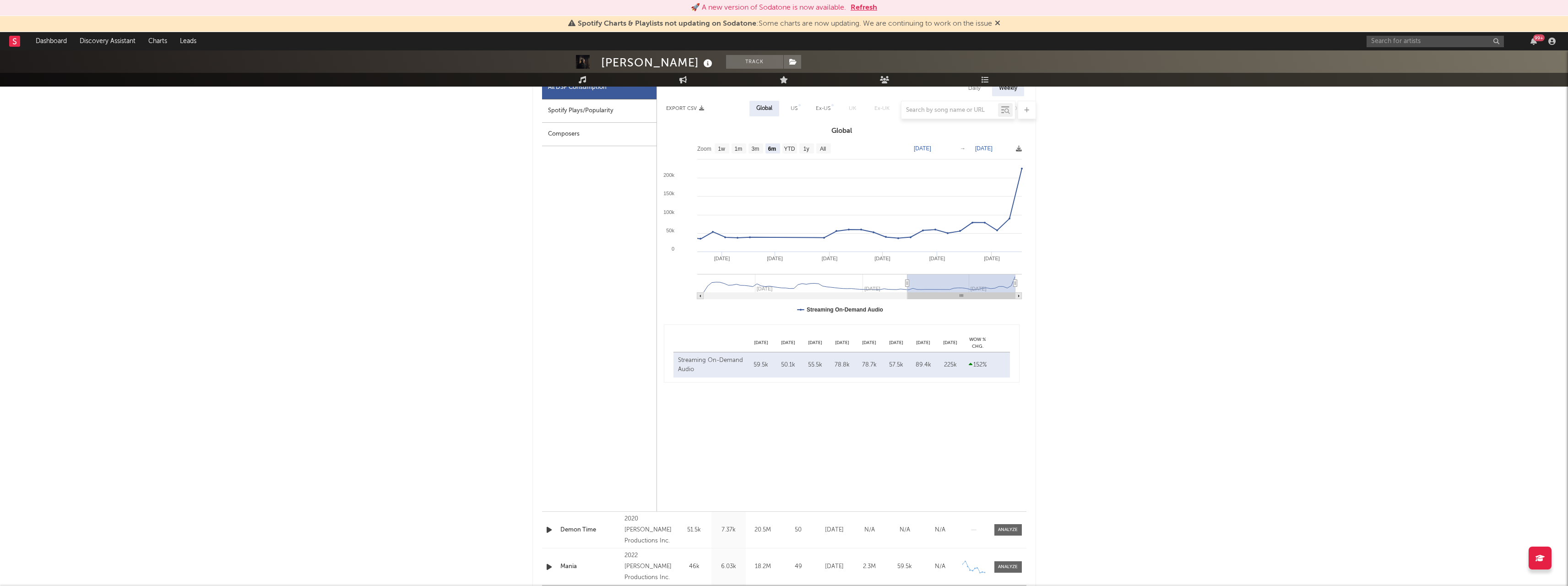
scroll to position [367, 0]
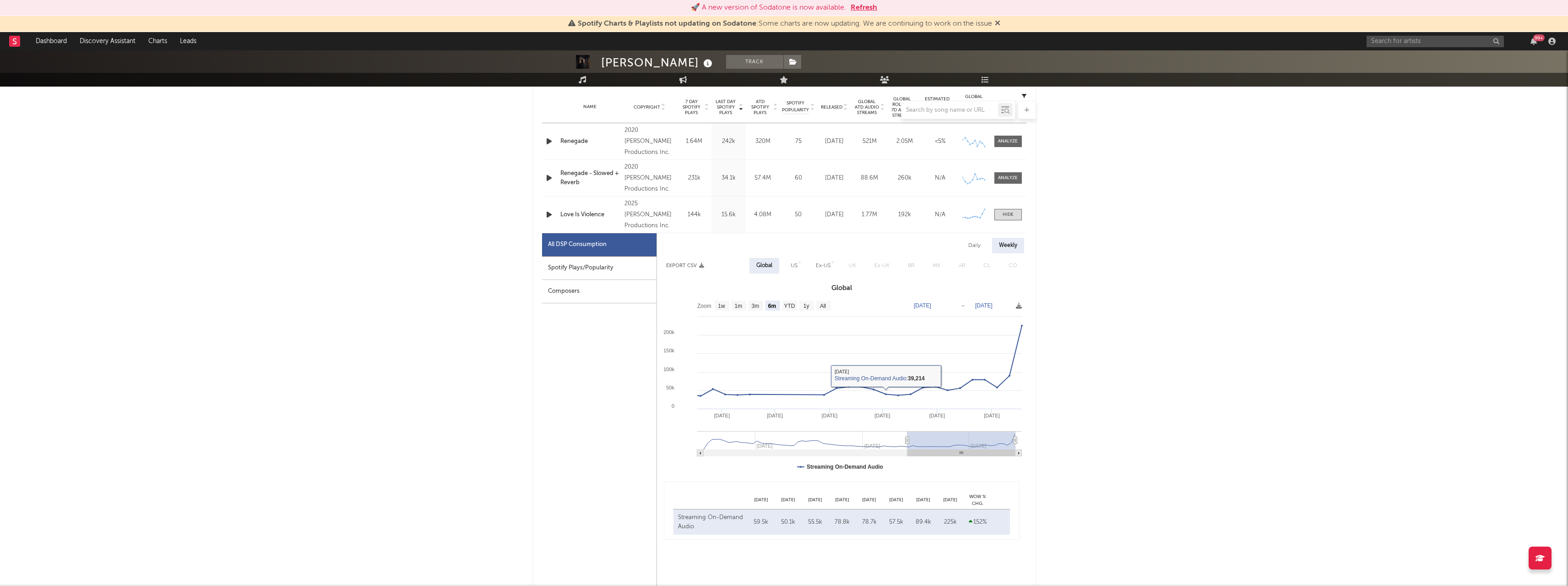
click at [568, 267] on div "Spotify Plays/Popularity" at bounding box center [599, 268] width 115 height 23
select select "6m"
select select "1w"
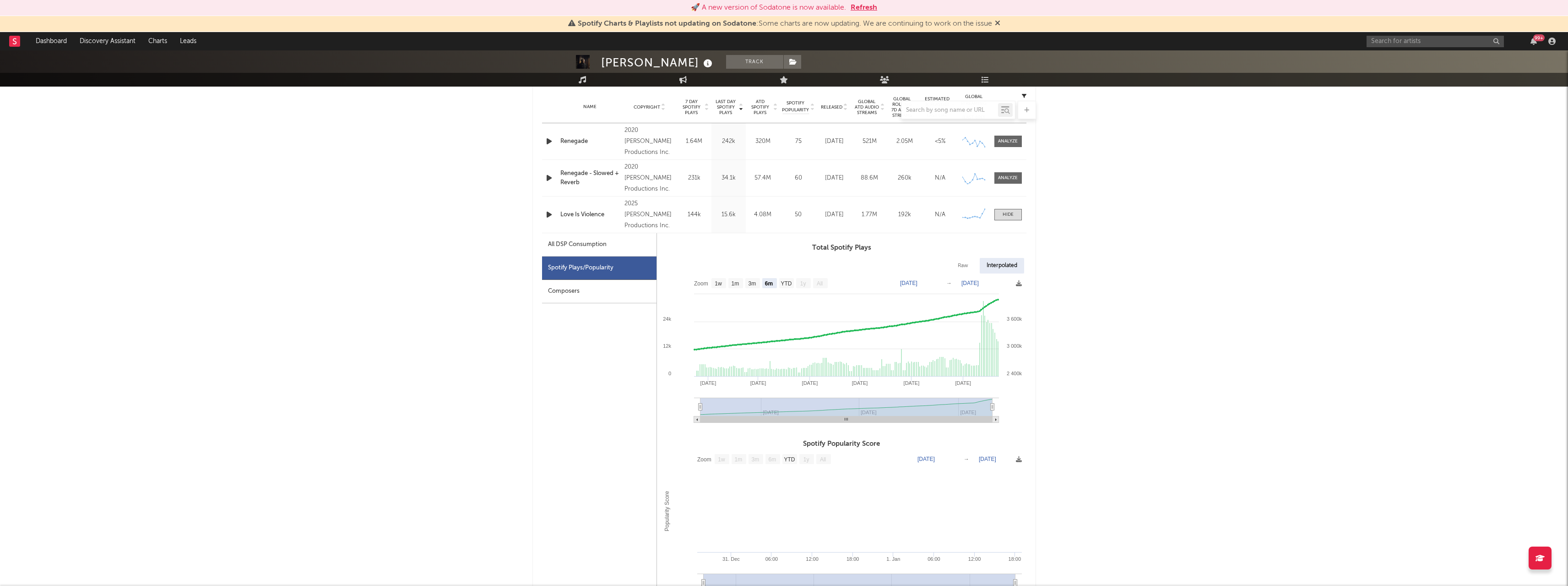
click at [582, 244] on div "All DSP Consumption" at bounding box center [577, 244] width 59 height 11
select select "6m"
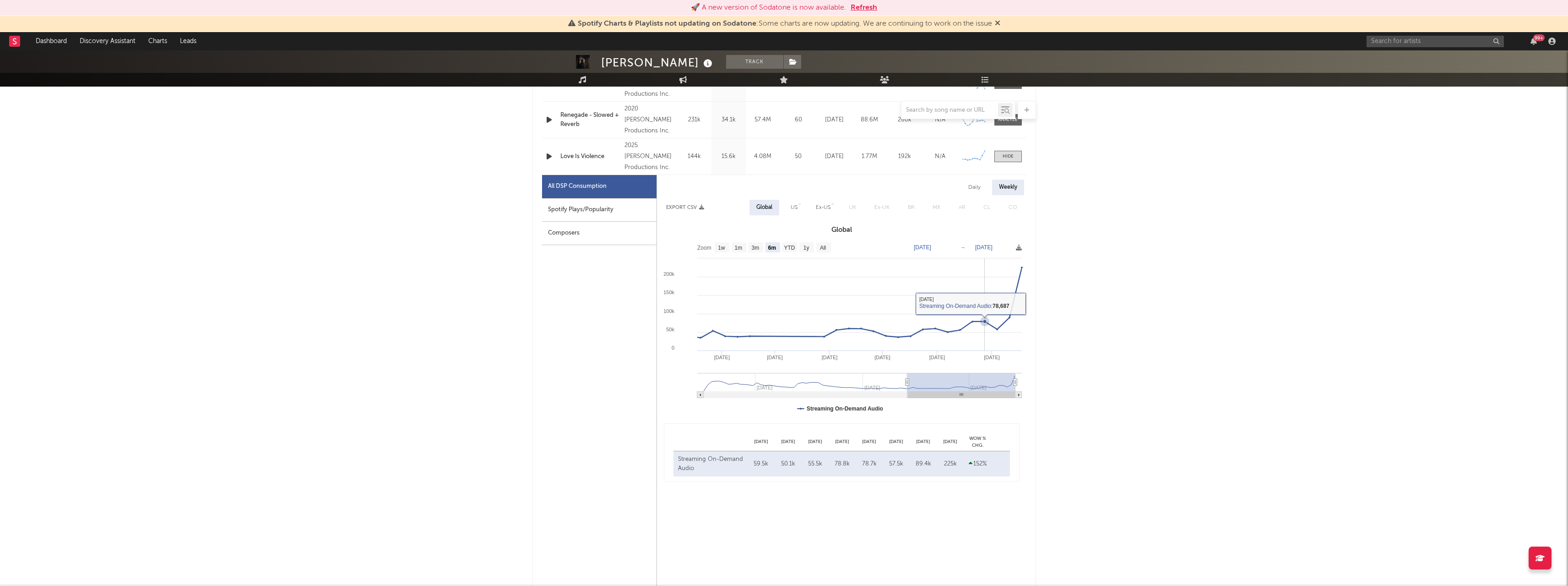
scroll to position [595, 0]
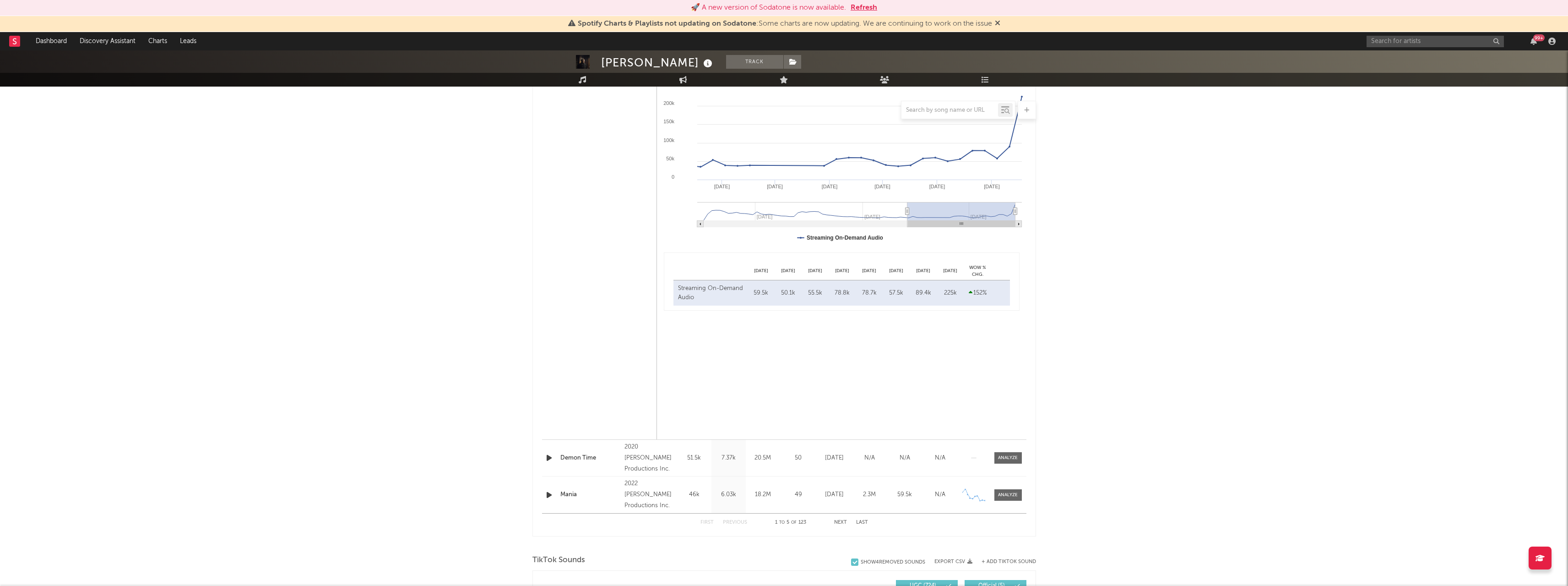
click at [838, 521] on button "Next" at bounding box center [841, 522] width 13 height 5
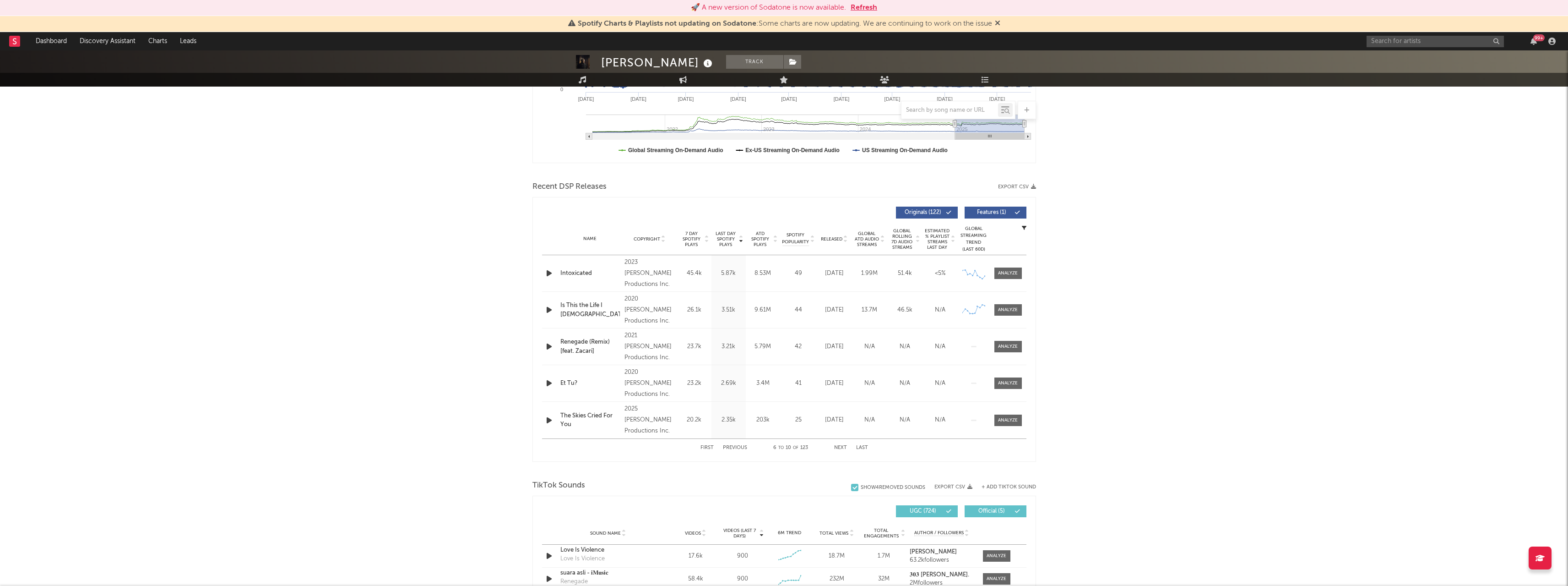
scroll to position [257, 0]
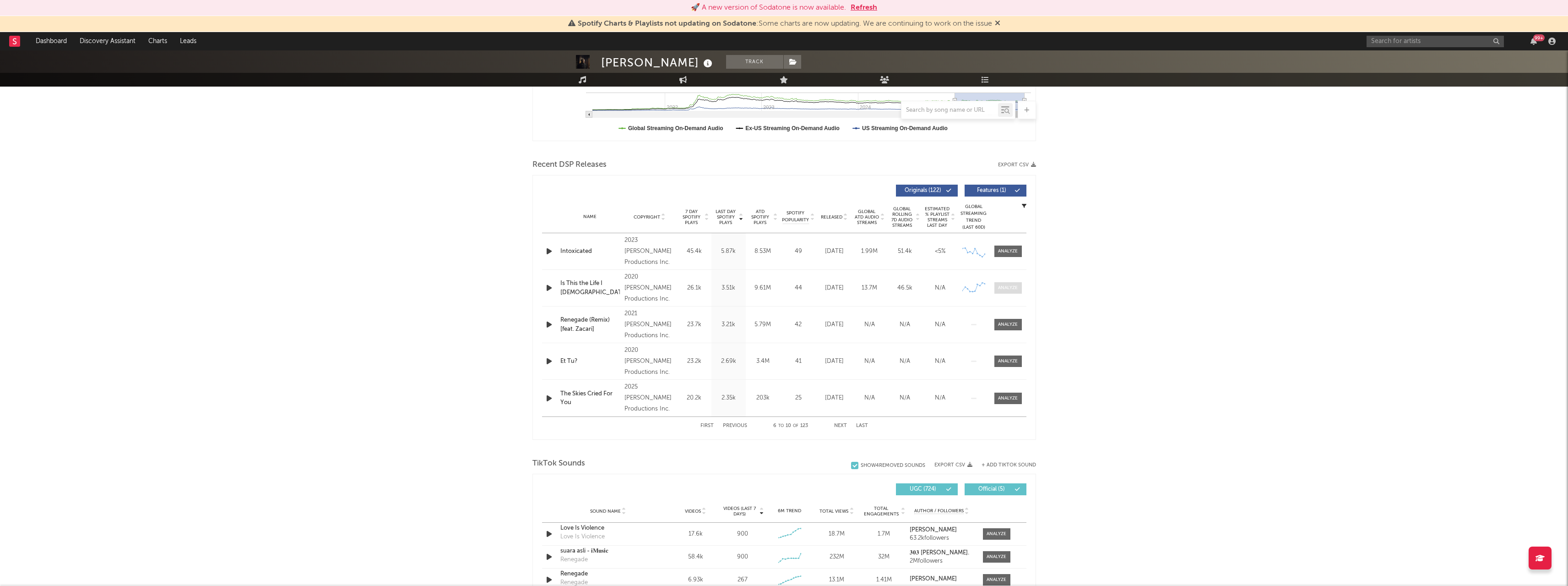
click at [1003, 291] on div at bounding box center [1008, 287] width 20 height 7
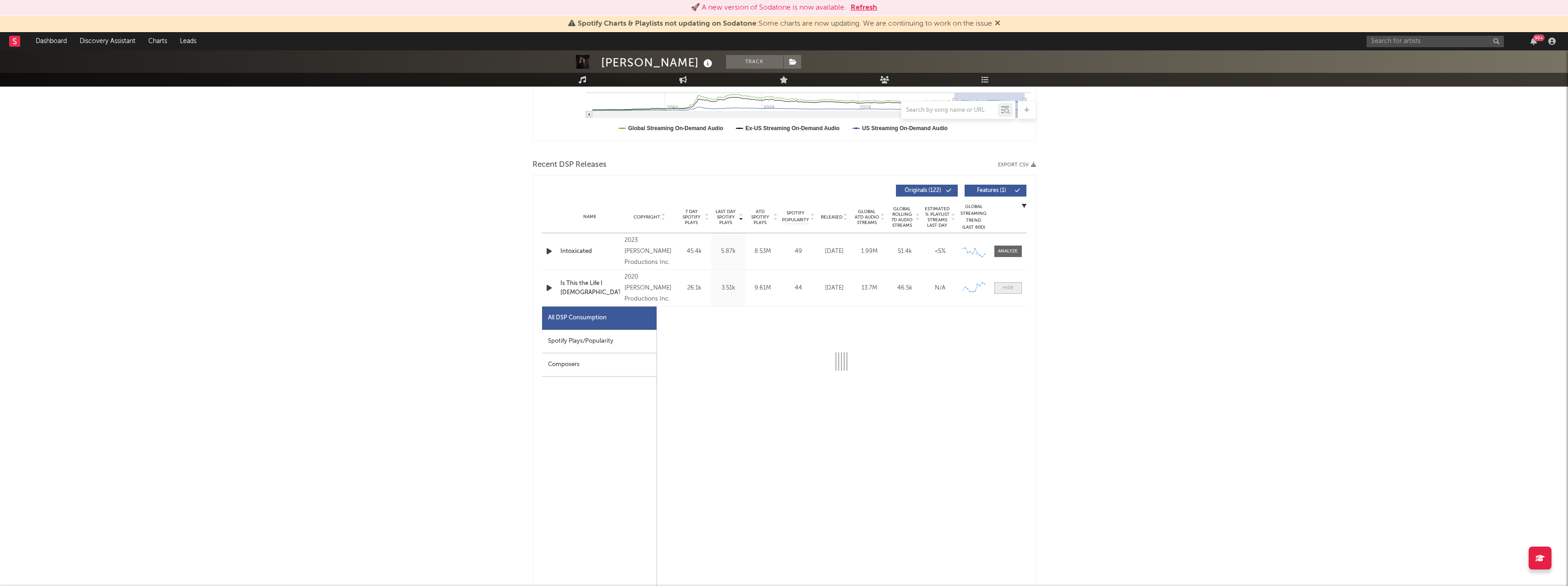
select select "6m"
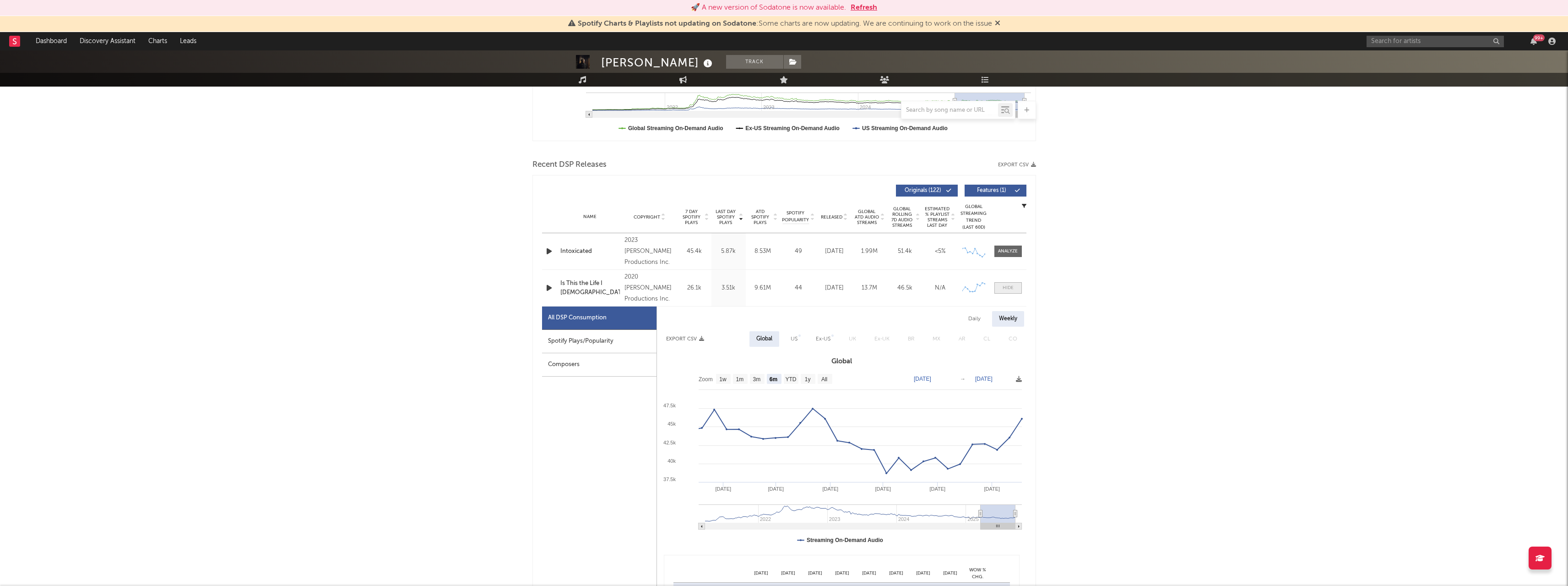
click at [1003, 291] on div at bounding box center [1009, 287] width 11 height 7
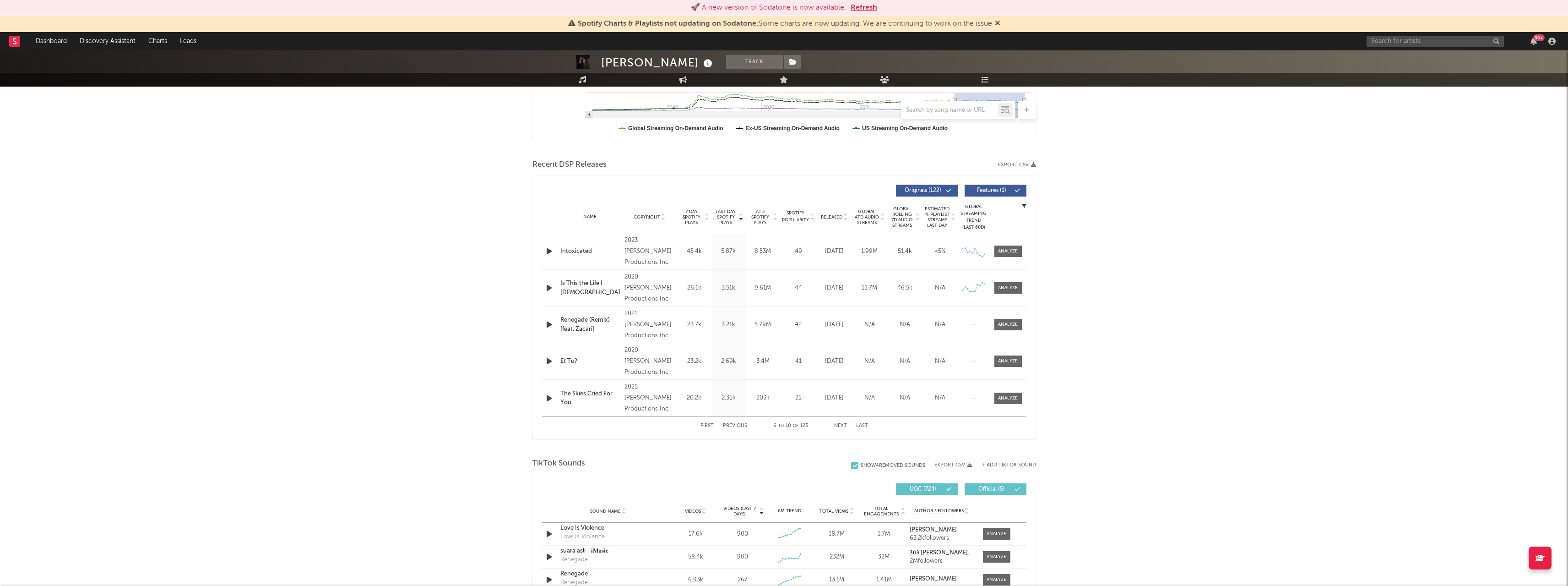
click at [707, 425] on button "First" at bounding box center [707, 425] width 13 height 5
select select "6m"
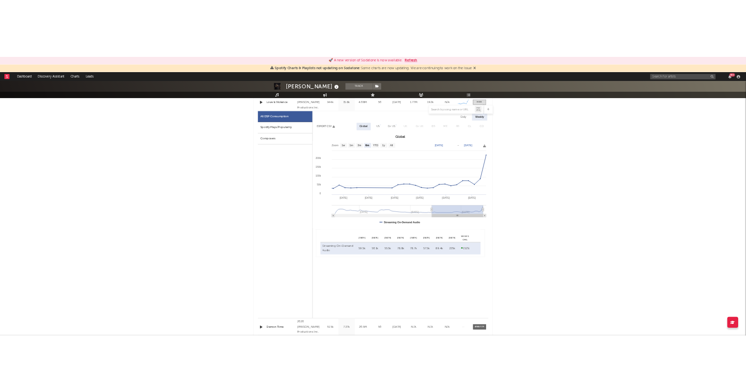
scroll to position [471, 0]
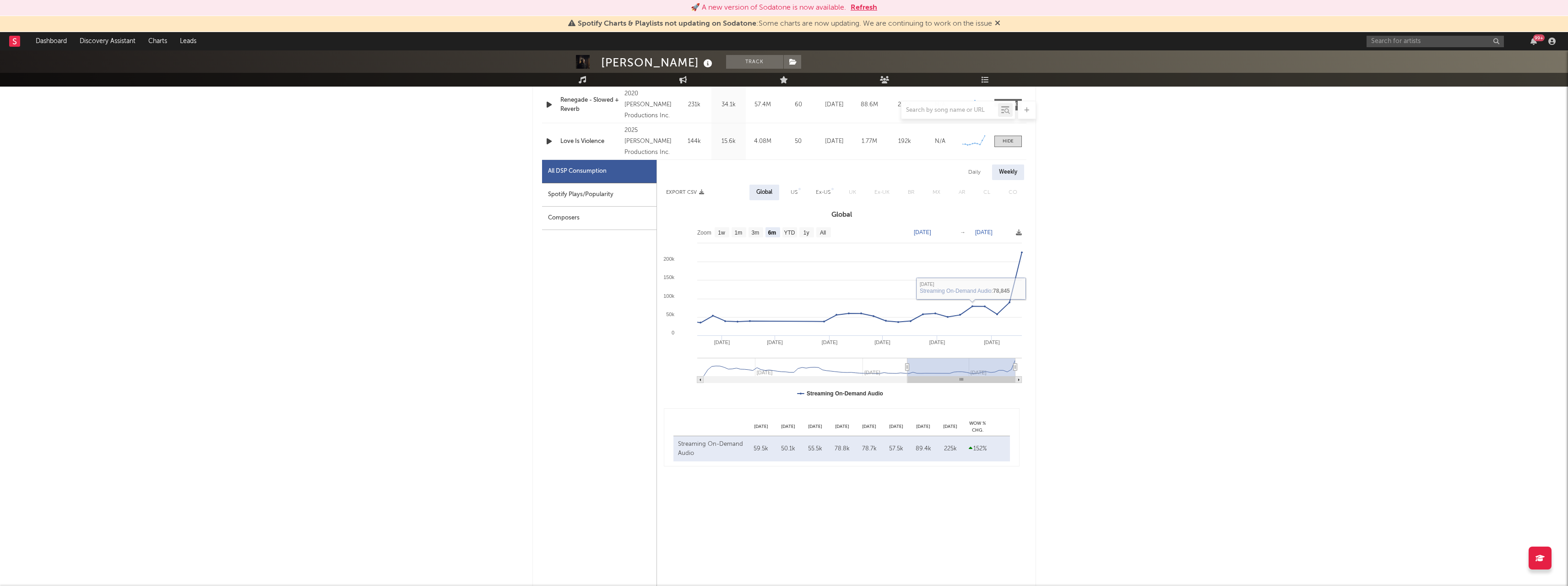
click at [975, 174] on div "Daily" at bounding box center [974, 172] width 26 height 16
select select "6m"
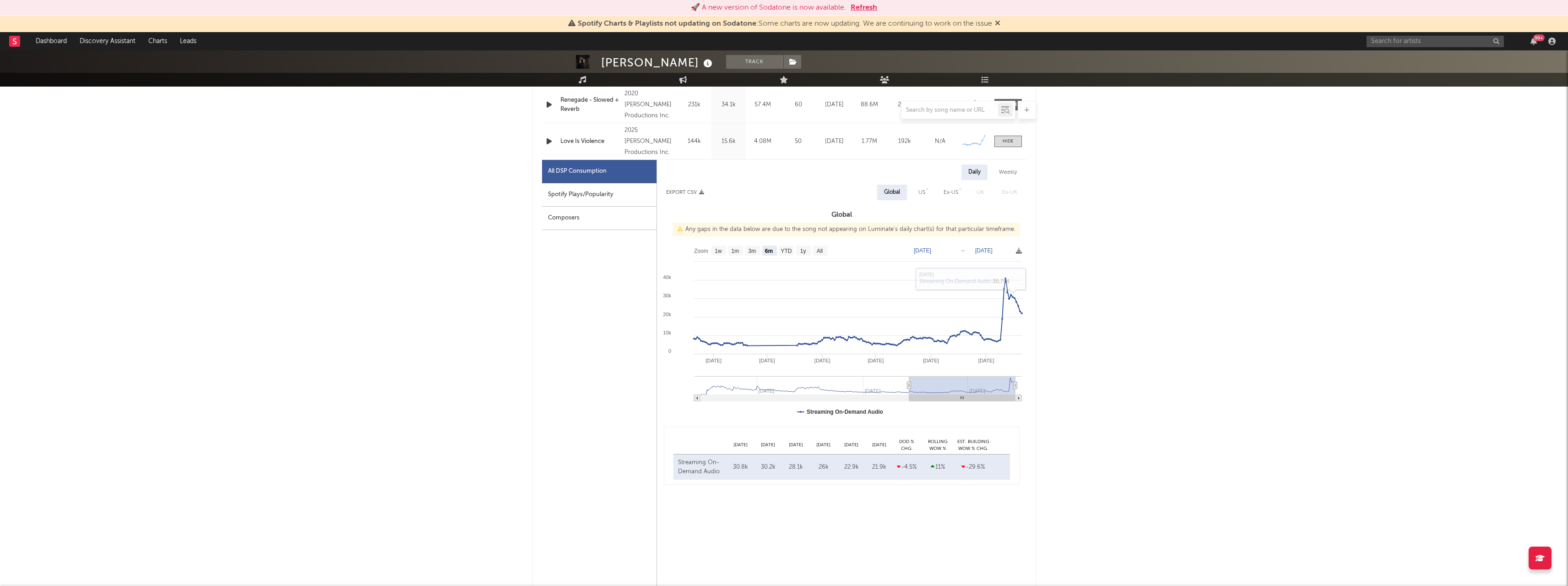
click at [1007, 169] on div "Weekly" at bounding box center [1008, 172] width 32 height 16
select select "6m"
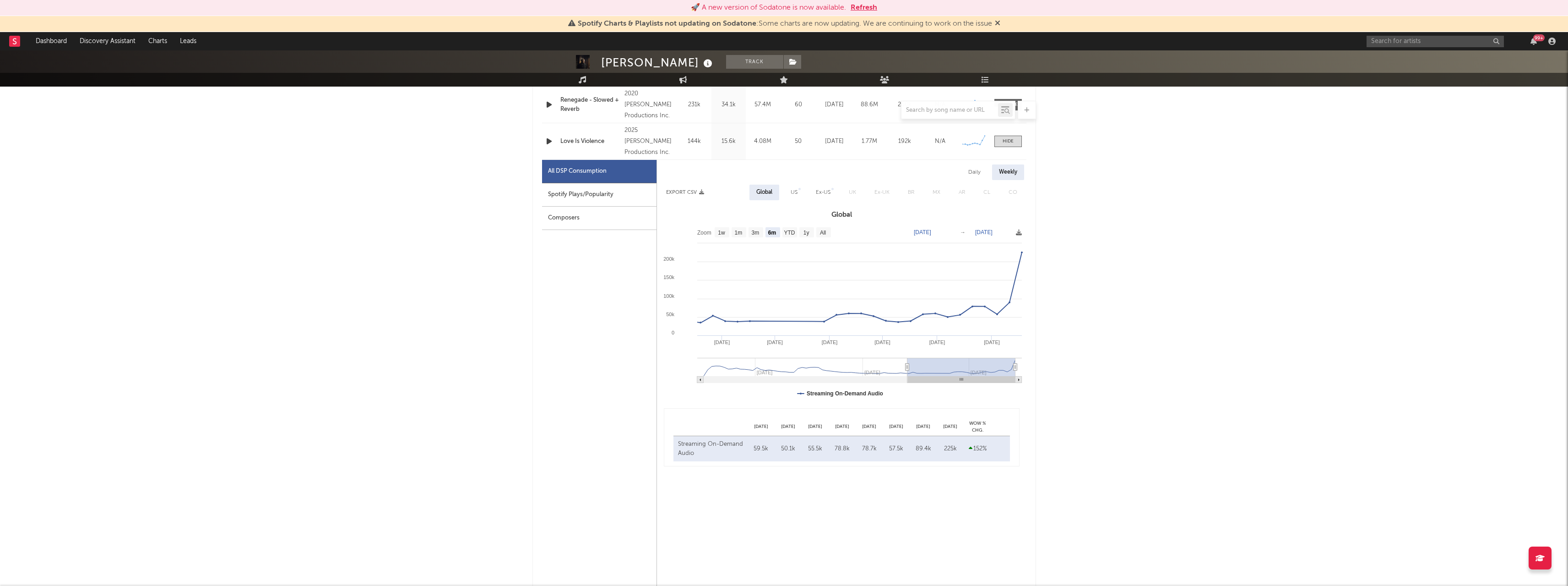
click at [973, 172] on div "Daily" at bounding box center [974, 172] width 26 height 16
select select "6m"
